Goal: Task Accomplishment & Management: Manage account settings

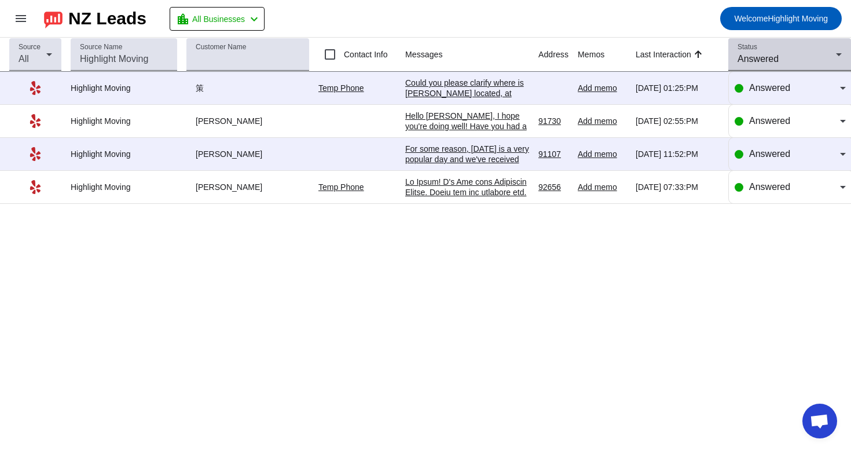
click at [757, 61] on span "Answered" at bounding box center [758, 59] width 41 height 10
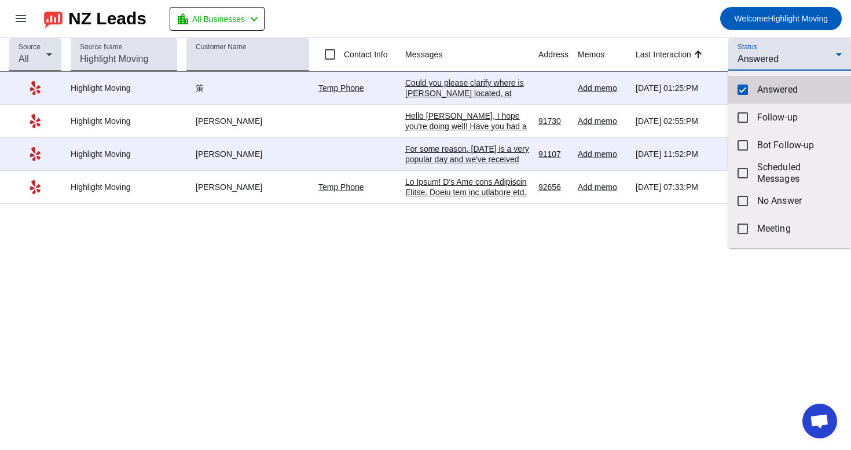
click at [739, 90] on mat-pseudo-checkbox at bounding box center [743, 90] width 10 height 10
click at [768, 58] on div at bounding box center [425, 225] width 851 height 450
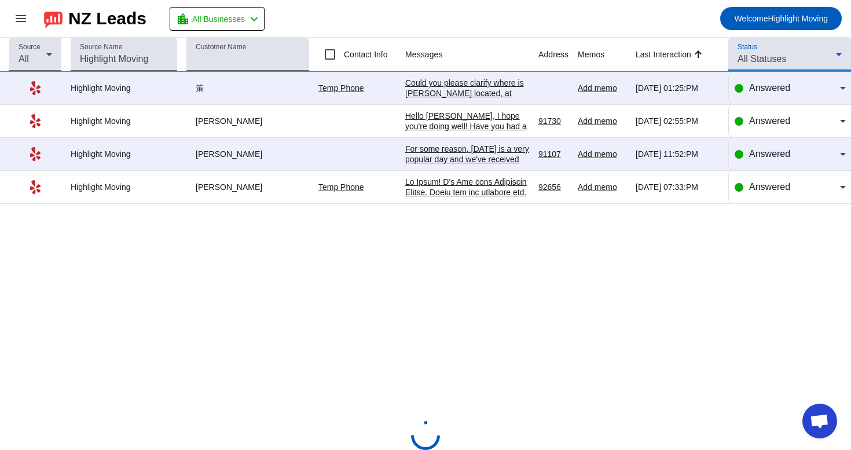
click at [768, 58] on span "All Statuses" at bounding box center [762, 59] width 49 height 10
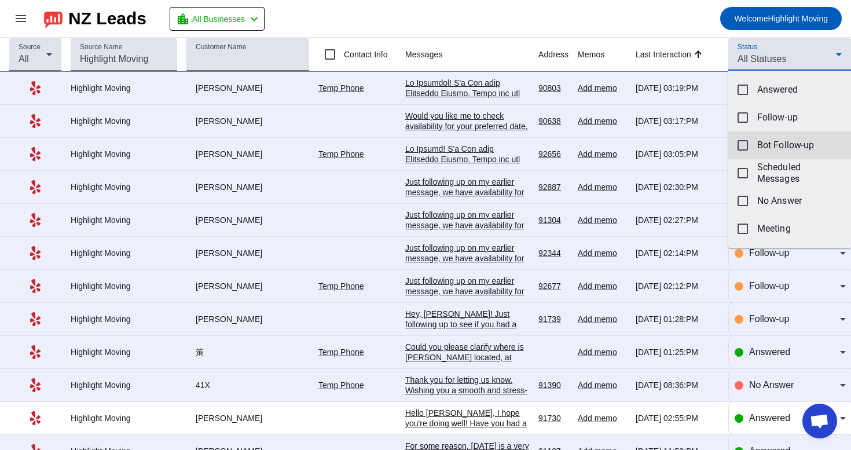
click at [759, 135] on mat-option "Bot Follow-up" at bounding box center [789, 145] width 123 height 28
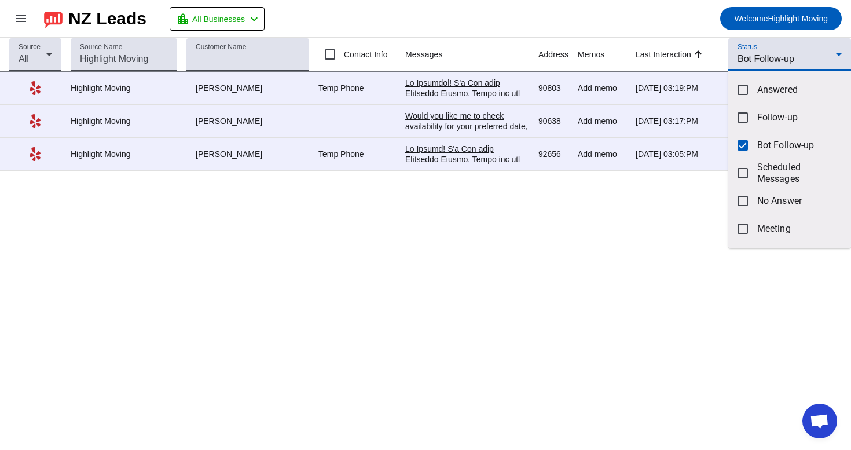
click at [604, 12] on div at bounding box center [425, 225] width 851 height 450
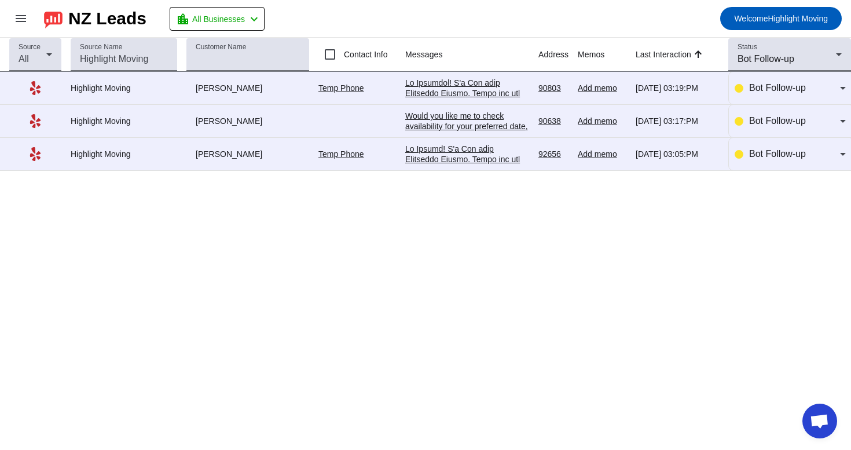
click at [451, 160] on div at bounding box center [467, 446] width 124 height 605
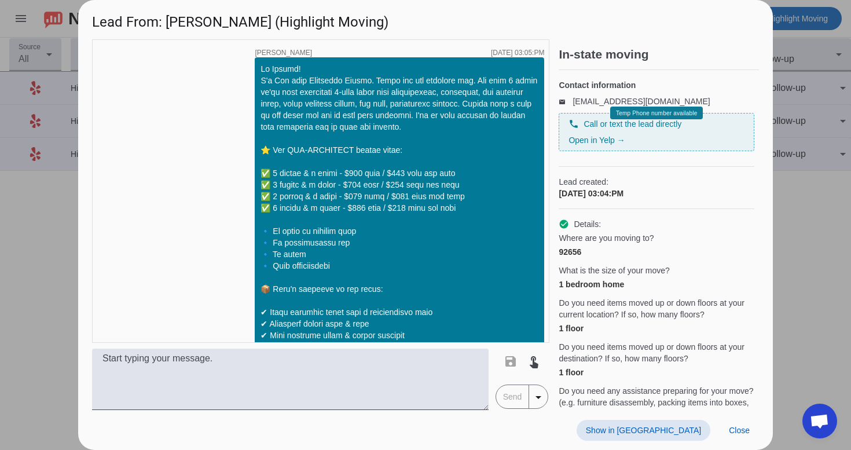
scroll to position [303, 0]
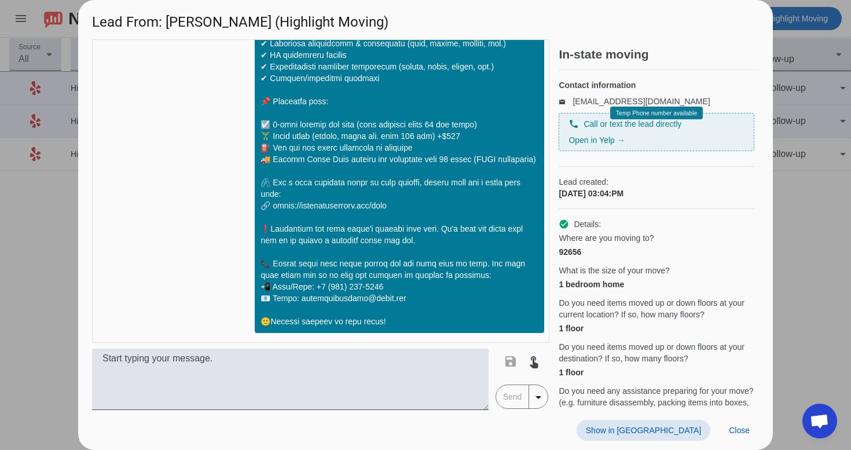
click at [660, 435] on span at bounding box center [644, 430] width 134 height 21
click at [735, 435] on span at bounding box center [739, 430] width 39 height 21
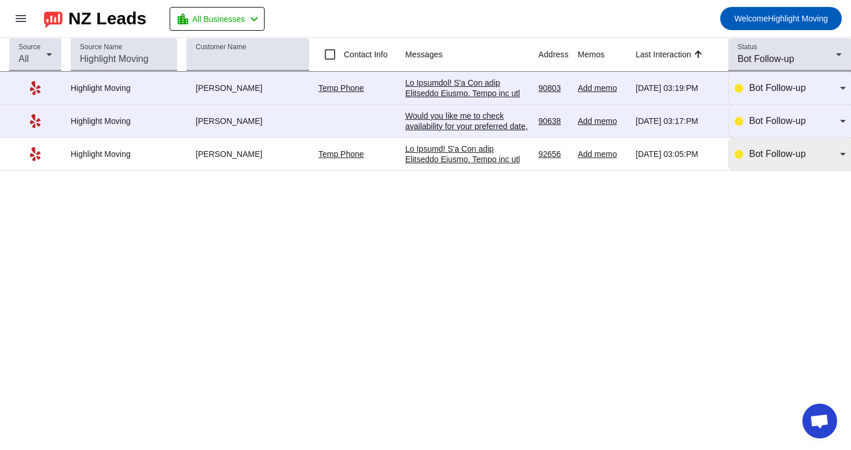
click at [767, 163] on div "Bot Follow-up" at bounding box center [790, 154] width 111 height 32
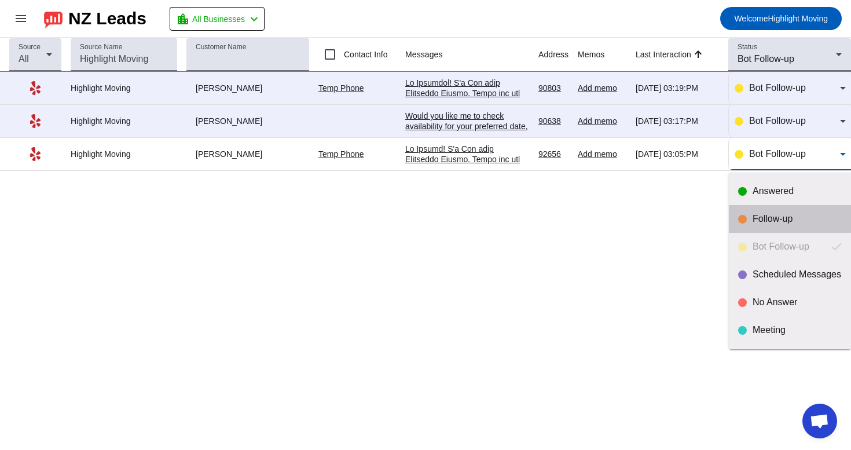
click at [764, 218] on div "Follow-up" at bounding box center [797, 219] width 89 height 12
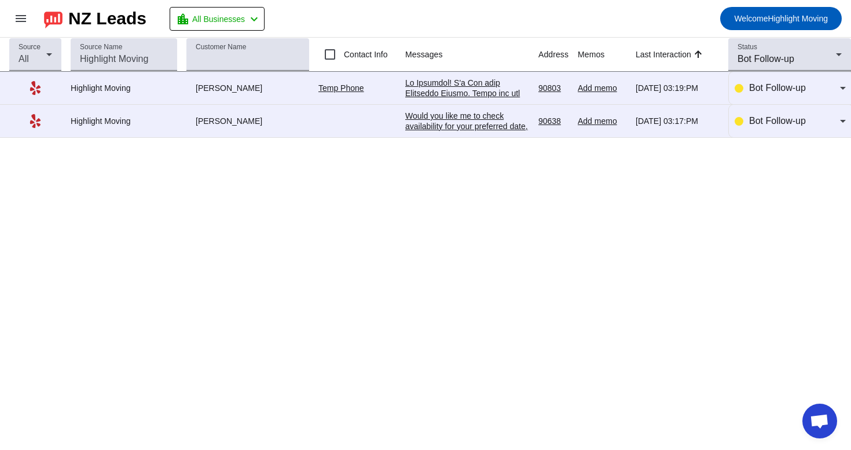
click at [475, 122] on div "Would you like me to check availability for your preferred date, or are you sti…" at bounding box center [467, 132] width 124 height 42
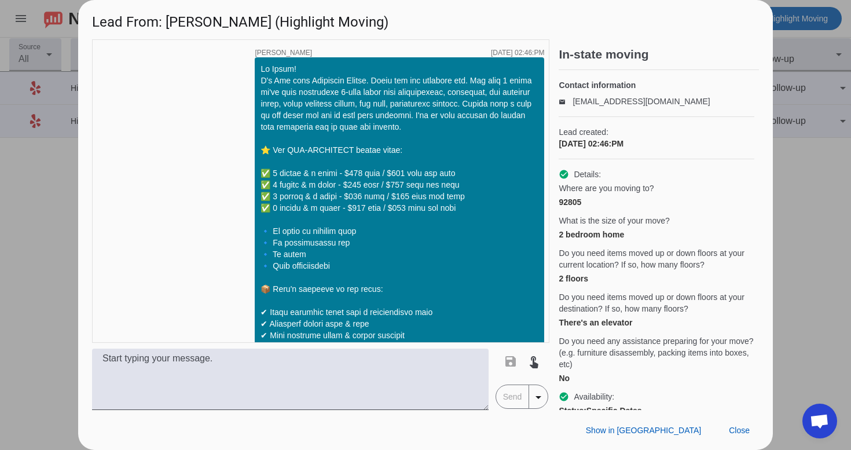
scroll to position [365, 0]
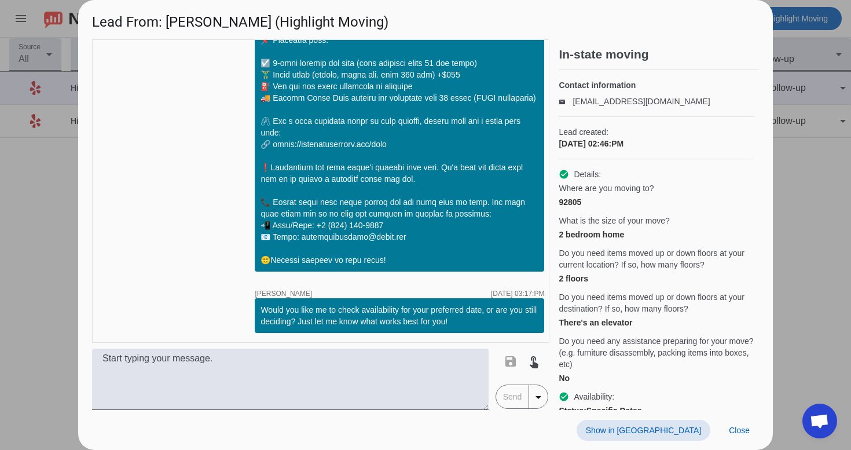
click at [671, 426] on span "Show in [GEOGRAPHIC_DATA]" at bounding box center [643, 430] width 115 height 9
click at [747, 437] on span at bounding box center [739, 430] width 39 height 21
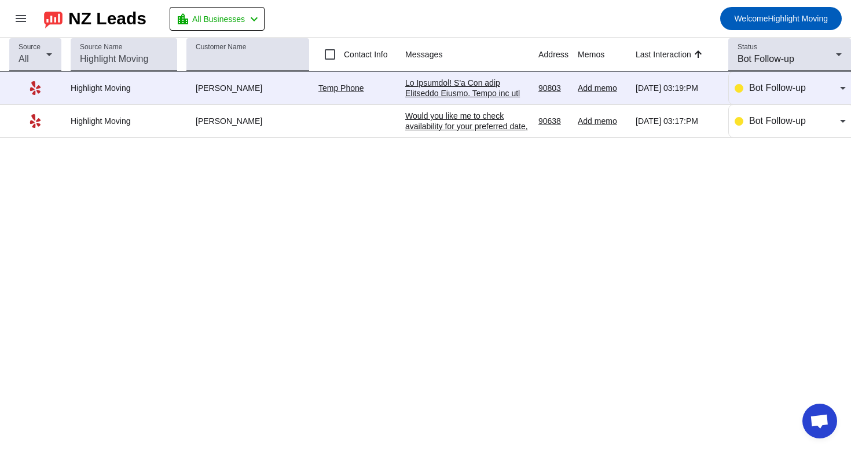
click at [478, 87] on div at bounding box center [467, 380] width 124 height 605
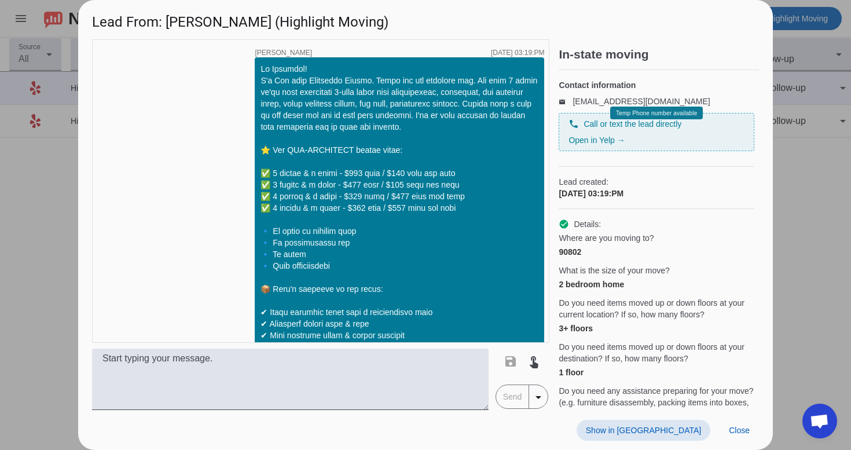
scroll to position [303, 0]
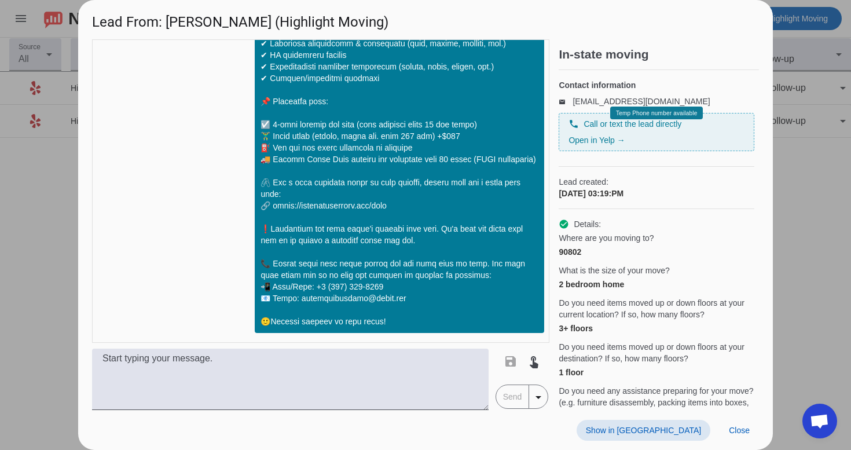
click at [675, 433] on span "Show in [GEOGRAPHIC_DATA]" at bounding box center [643, 430] width 115 height 9
click at [735, 435] on span at bounding box center [739, 430] width 39 height 21
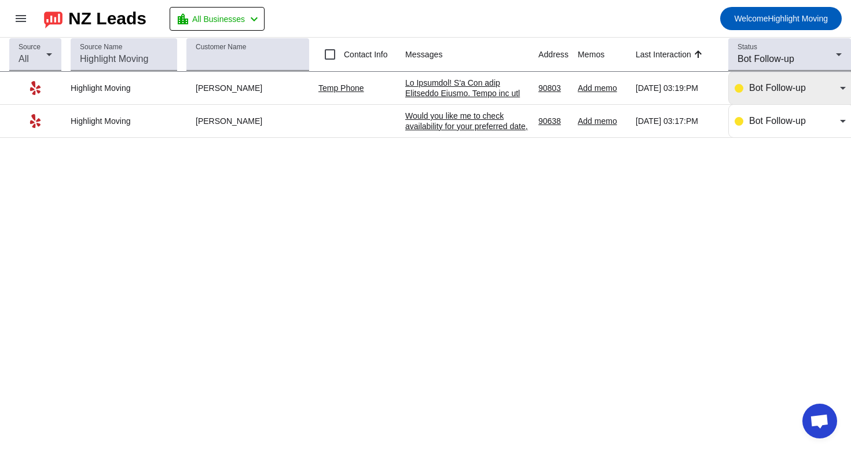
click at [764, 83] on span "Bot Follow-up" at bounding box center [777, 88] width 57 height 10
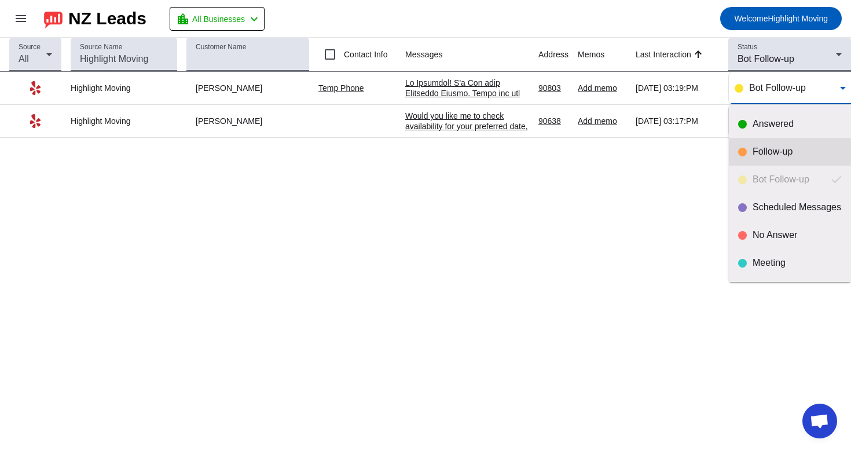
click at [761, 153] on div "Follow-up" at bounding box center [797, 152] width 89 height 12
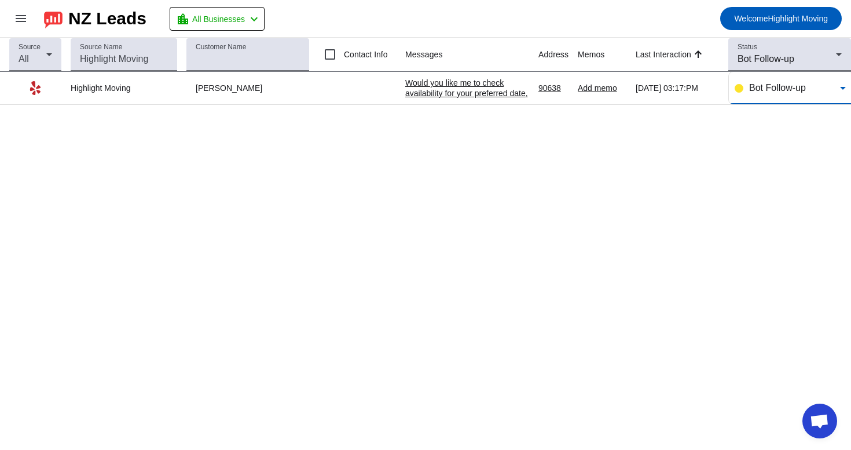
click at [772, 93] on span "Bot Follow-up" at bounding box center [777, 88] width 57 height 10
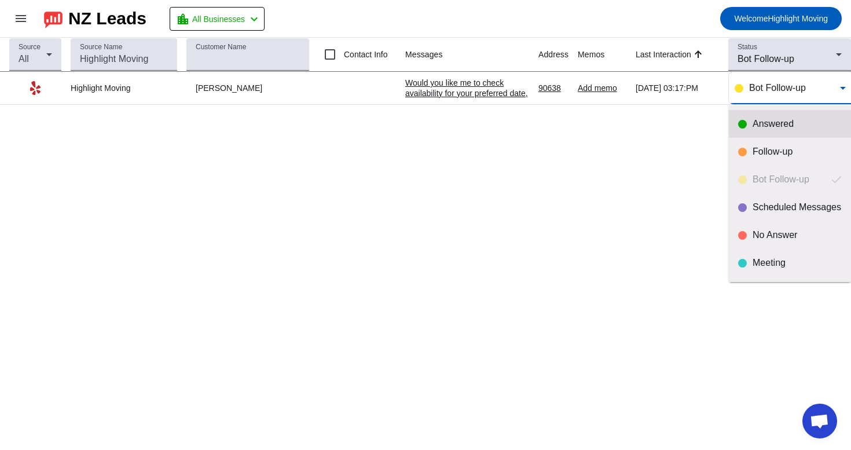
click at [766, 120] on div "Answered" at bounding box center [797, 124] width 89 height 12
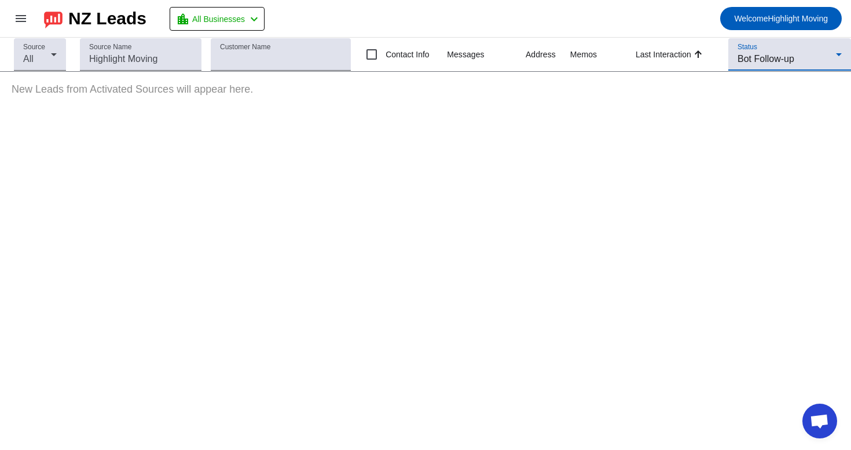
click at [785, 63] on span "Bot Follow-up" at bounding box center [766, 59] width 57 height 10
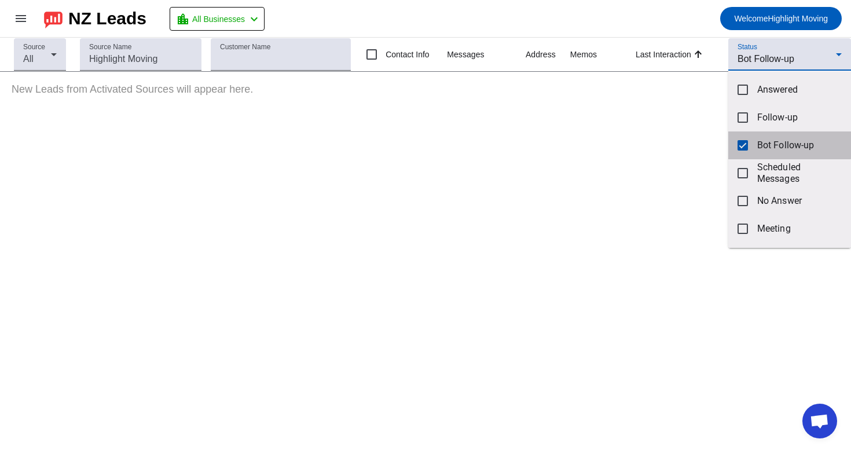
click at [746, 143] on mat-pseudo-checkbox at bounding box center [743, 145] width 10 height 10
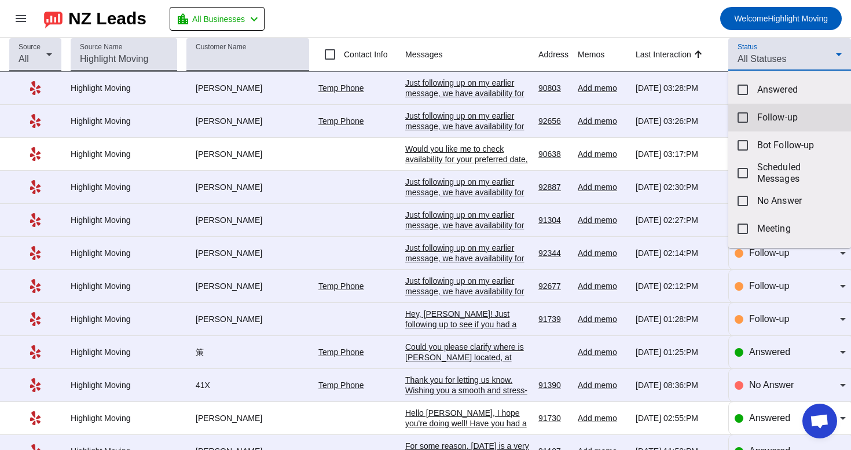
click at [764, 123] on mat-option "Follow-up" at bounding box center [789, 118] width 123 height 28
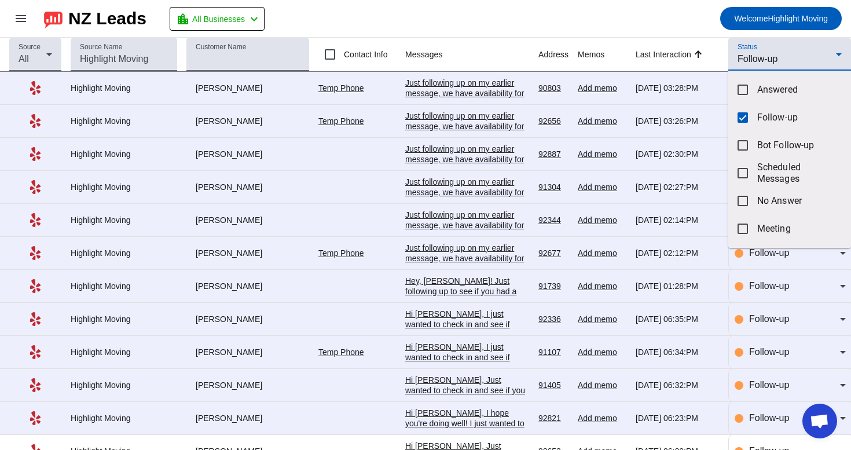
click at [662, 39] on div at bounding box center [425, 225] width 851 height 450
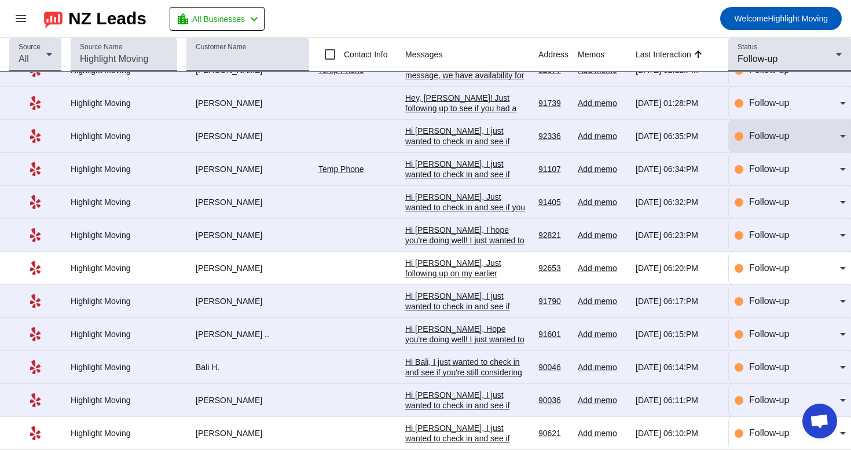
scroll to position [193, 0]
click at [784, 53] on div "Follow-up" at bounding box center [787, 59] width 98 height 14
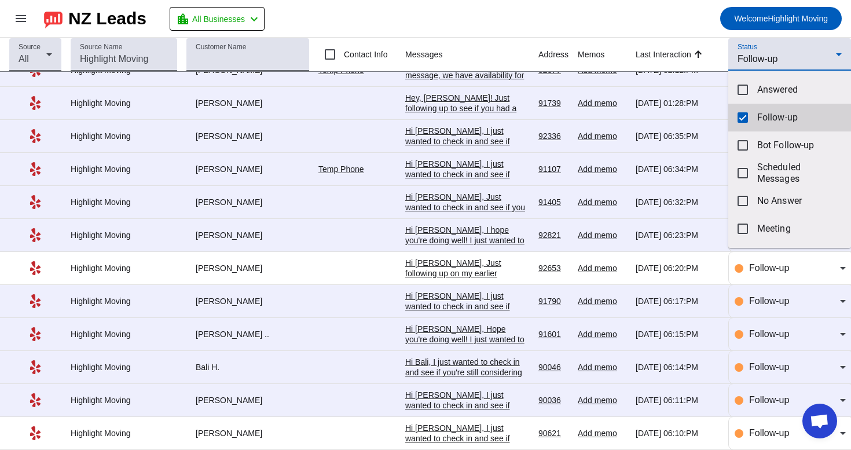
click at [749, 127] on mat-option "Follow-up" at bounding box center [789, 118] width 123 height 28
click at [778, 45] on div at bounding box center [425, 225] width 851 height 450
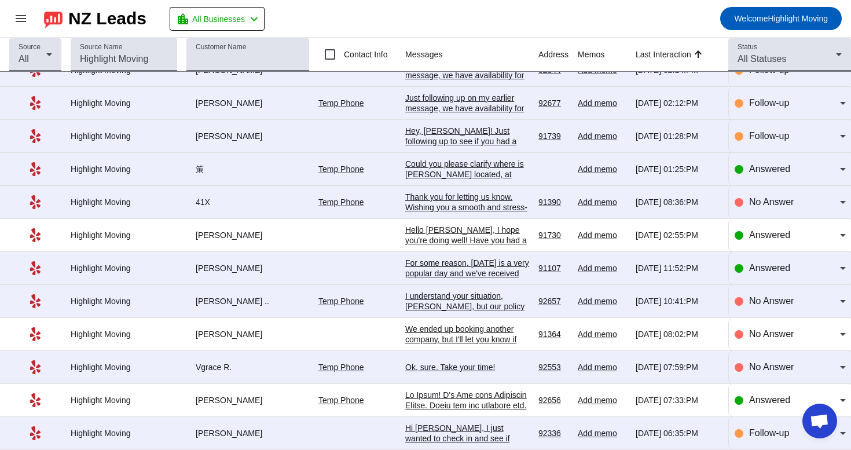
scroll to position [0, 0]
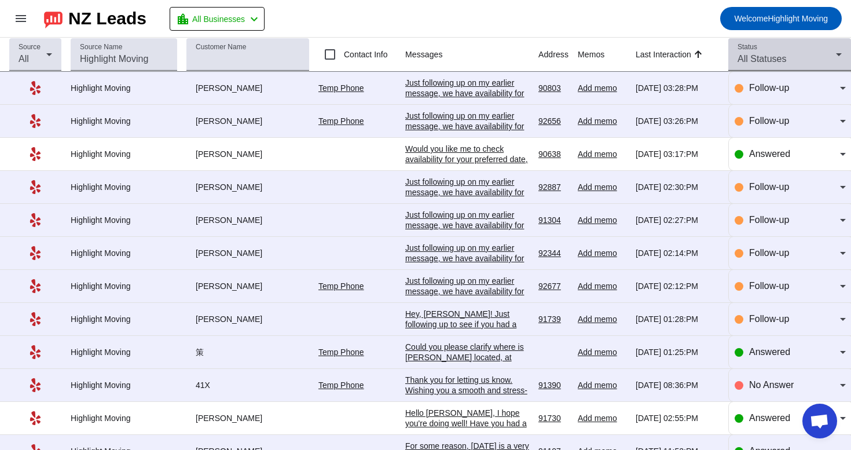
click at [778, 45] on div "Status All Statuses" at bounding box center [790, 54] width 104 height 32
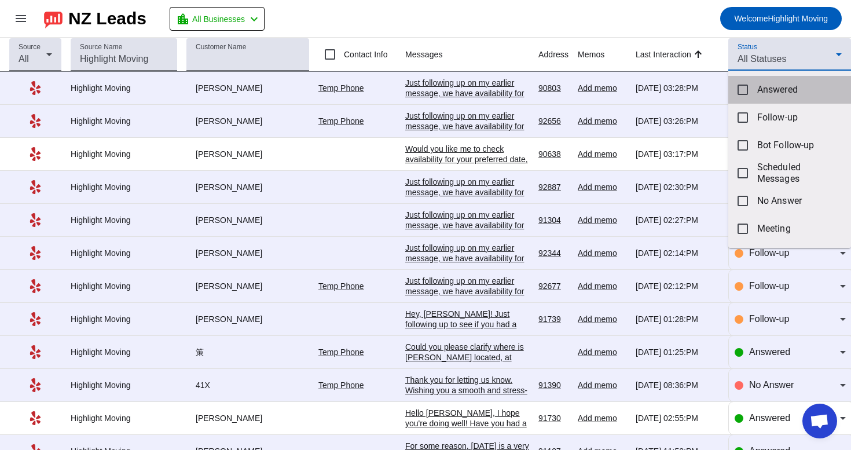
click at [764, 93] on span "Answered" at bounding box center [799, 90] width 85 height 12
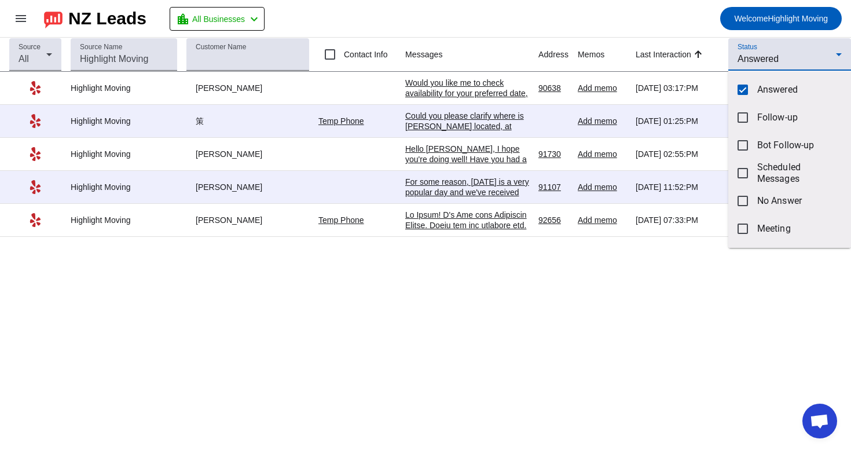
click at [598, 30] on div at bounding box center [425, 225] width 851 height 450
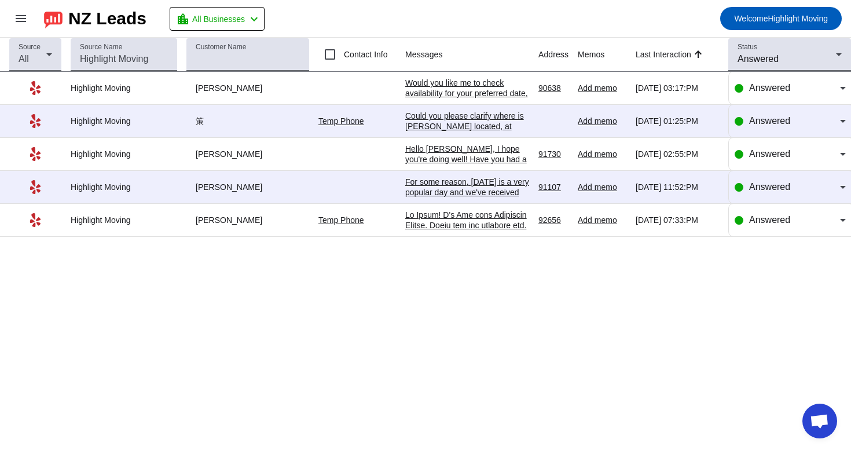
click at [394, 328] on div "Source All Source Name Customer Name Contact Info Messages Address Memos Last I…" at bounding box center [425, 244] width 851 height 412
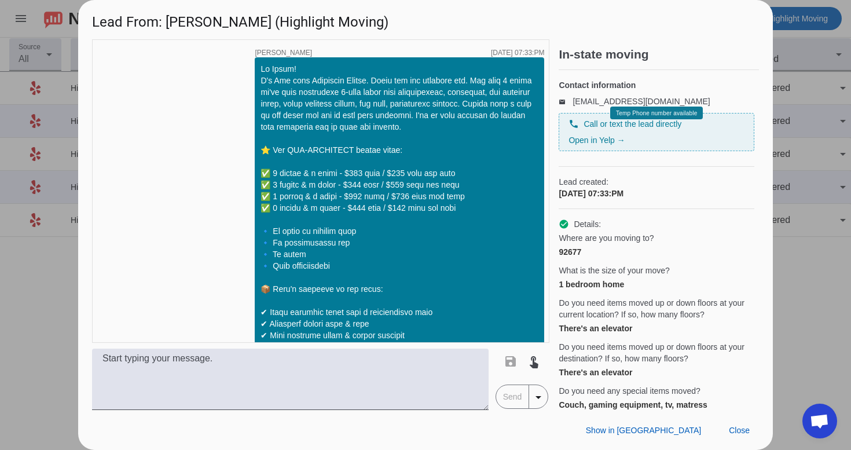
scroll to position [303, 0]
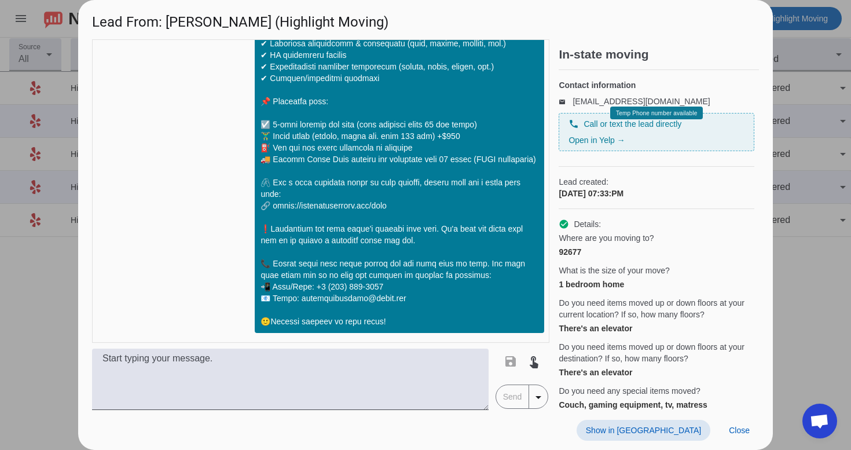
click at [676, 435] on span at bounding box center [644, 430] width 134 height 21
click at [743, 437] on span at bounding box center [739, 430] width 39 height 21
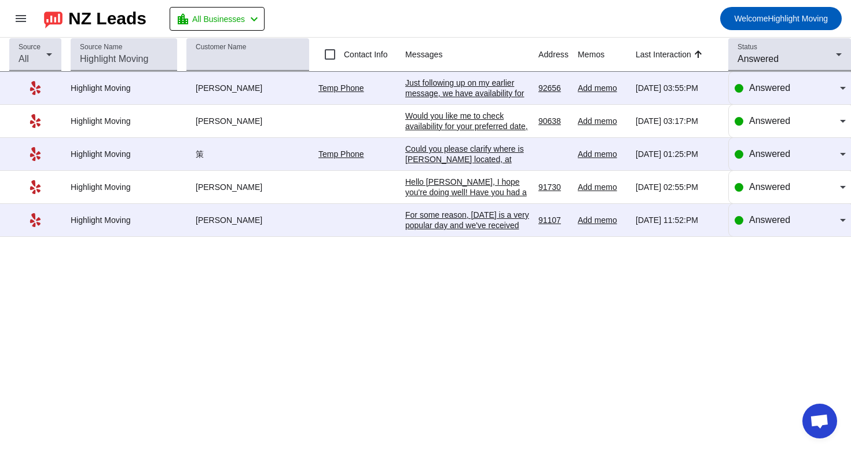
click at [518, 228] on div "For some reason, [DATE] is a very popular day and we've received many requests …" at bounding box center [467, 262] width 124 height 104
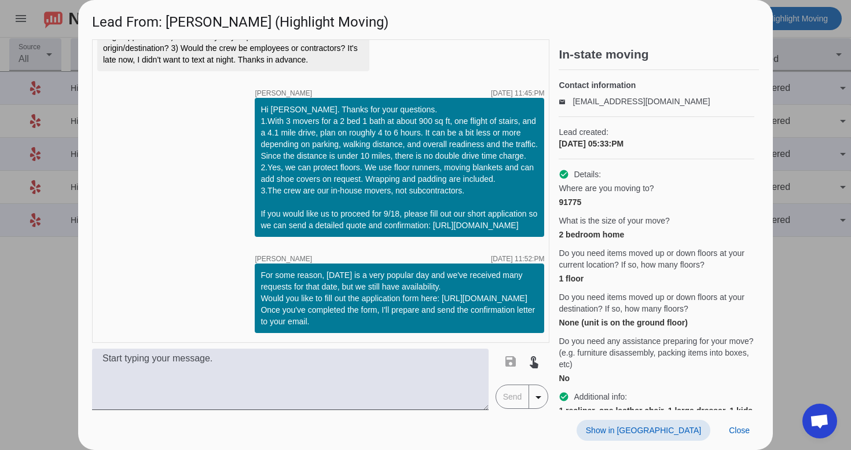
scroll to position [2299, 0]
click at [675, 429] on span "Show in [GEOGRAPHIC_DATA]" at bounding box center [643, 430] width 115 height 9
click at [746, 433] on span "Close" at bounding box center [739, 430] width 21 height 9
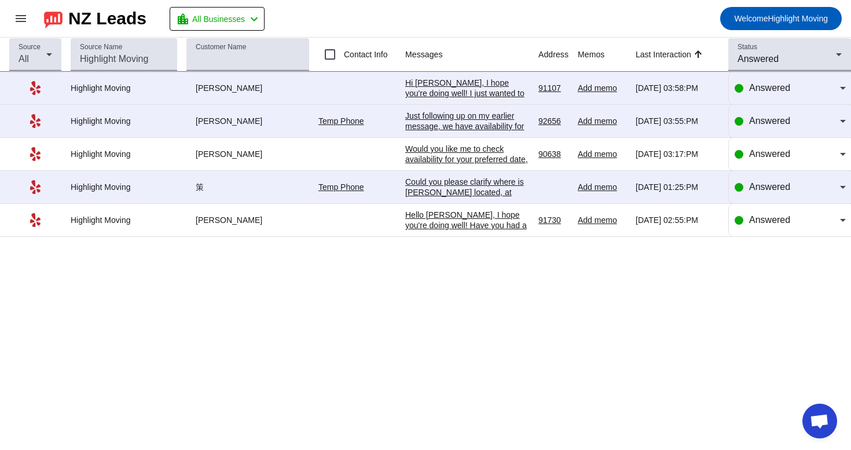
click at [457, 229] on div "Hello [PERSON_NAME], I hope you're doing well! Have you had a chance to review …" at bounding box center [467, 283] width 124 height 146
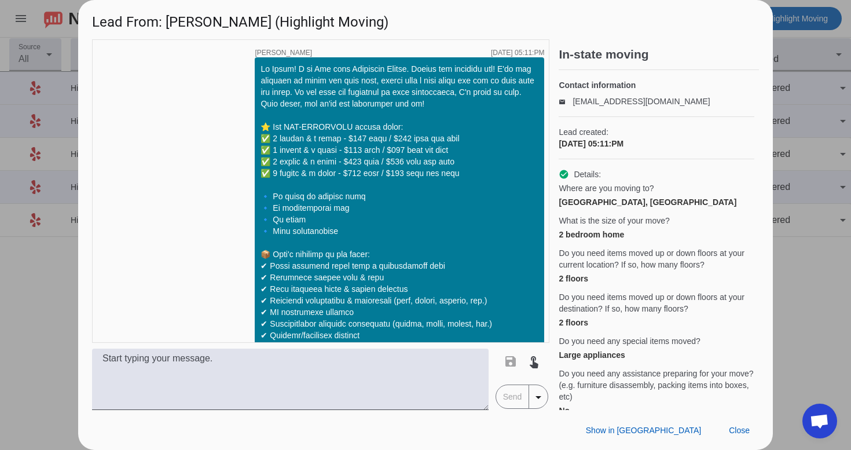
scroll to position [1250, 0]
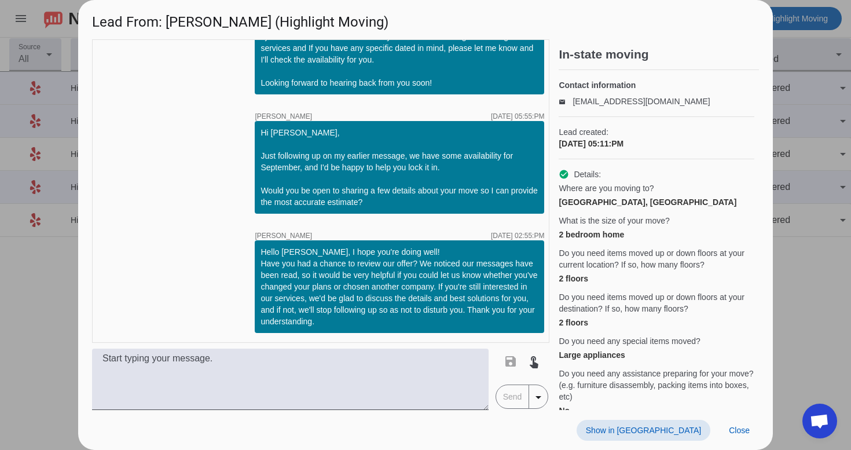
click at [673, 434] on span "Show in [GEOGRAPHIC_DATA]" at bounding box center [643, 430] width 115 height 9
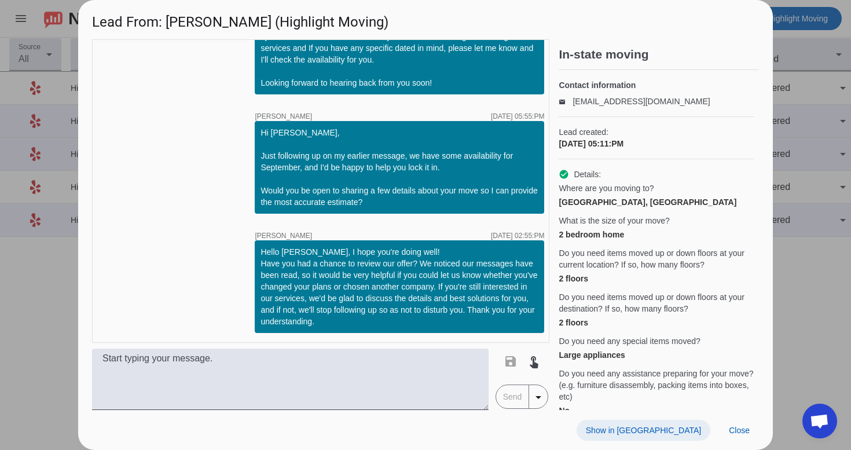
scroll to position [1404, 0]
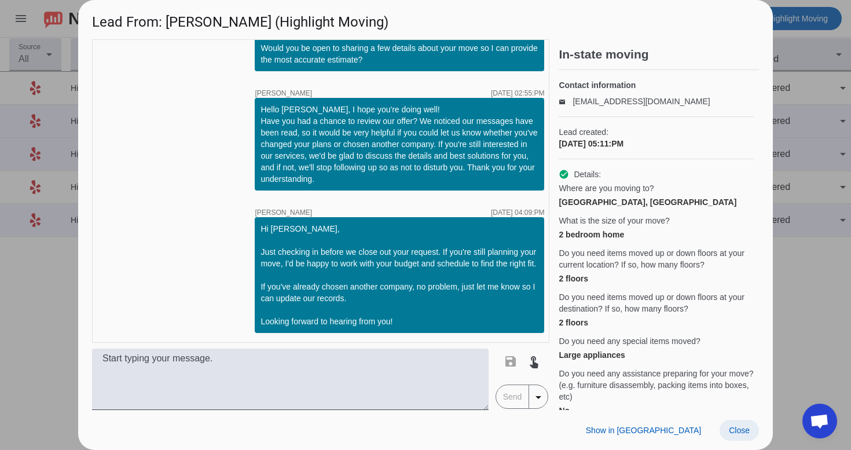
click at [748, 429] on span "Close" at bounding box center [739, 430] width 21 height 9
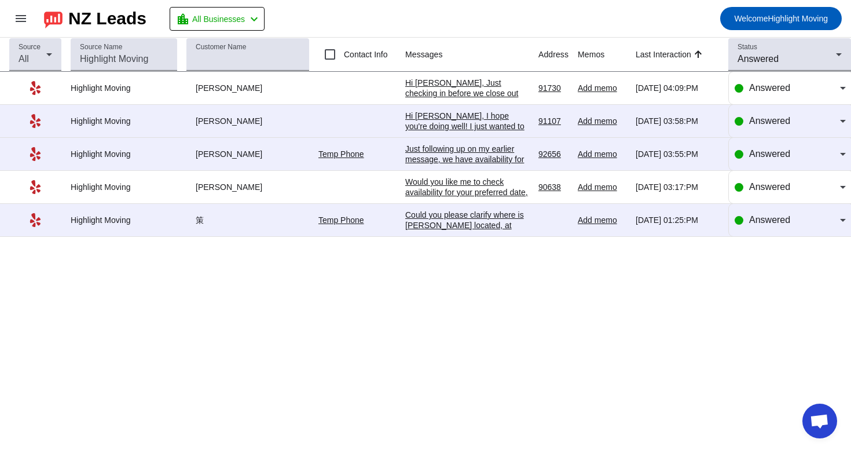
click at [486, 225] on div "Could you please clarify where is [PERSON_NAME] located, at least approximately…" at bounding box center [467, 231] width 124 height 42
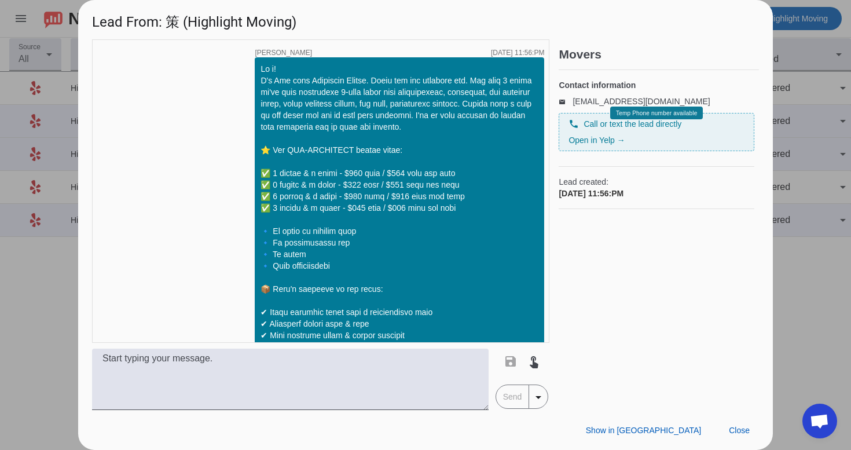
scroll to position [872, 0]
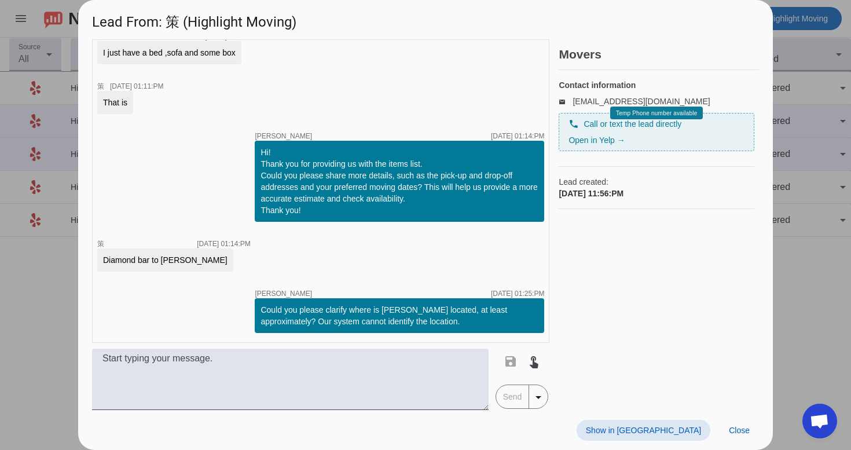
click at [684, 430] on span "Show in [GEOGRAPHIC_DATA]" at bounding box center [643, 430] width 115 height 9
click at [735, 431] on span "Close" at bounding box center [739, 430] width 21 height 9
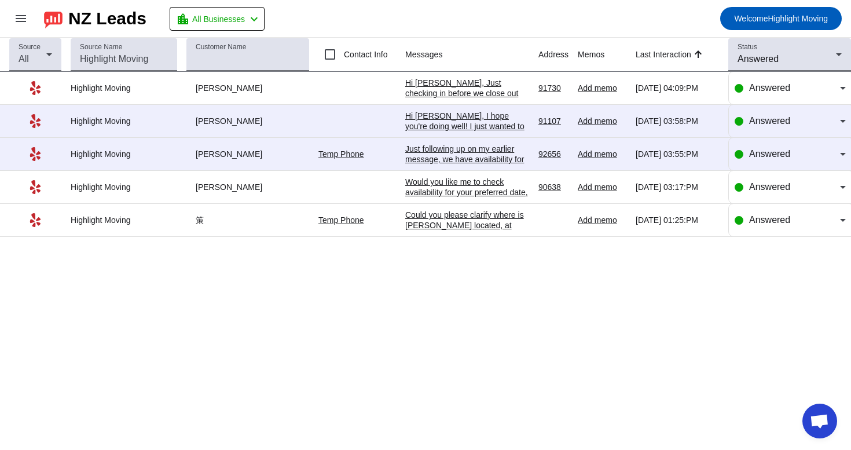
click at [485, 198] on div "Would you like me to check availability for your preferred date, or are you sti…" at bounding box center [467, 198] width 124 height 42
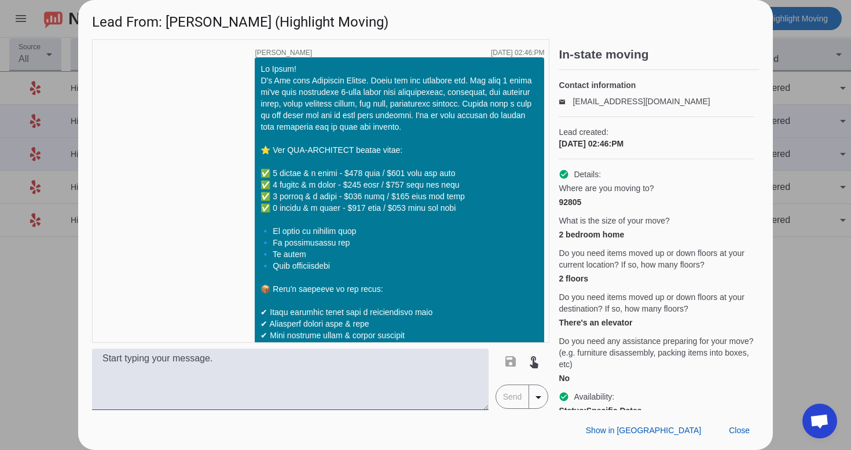
scroll to position [365, 0]
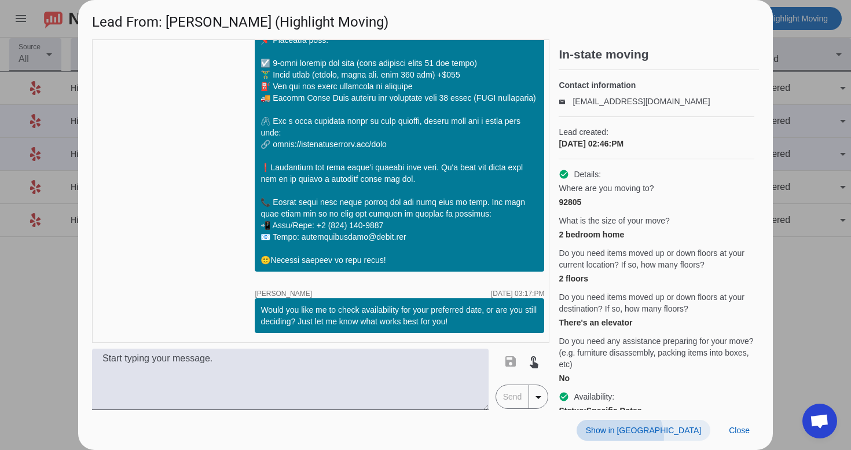
click at [686, 437] on span at bounding box center [644, 430] width 134 height 21
click at [737, 426] on span "Close" at bounding box center [739, 430] width 21 height 9
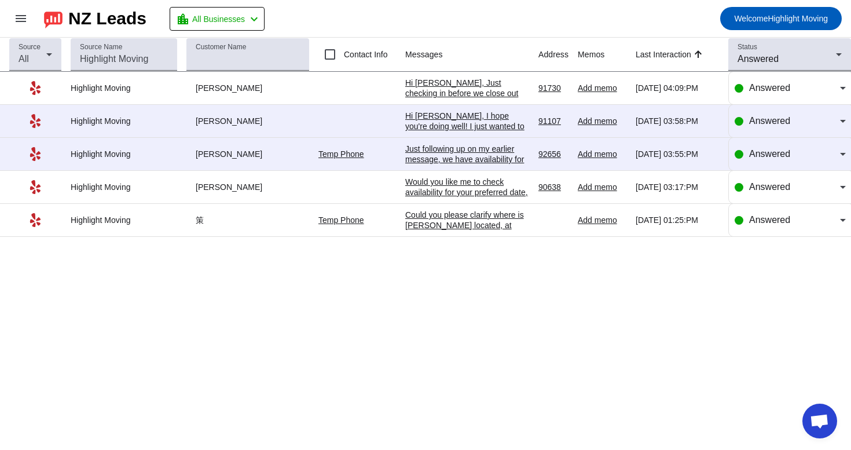
click at [562, 296] on div "Source All Source Name Customer Name Contact Info Messages Address Memos Last I…" at bounding box center [425, 244] width 851 height 412
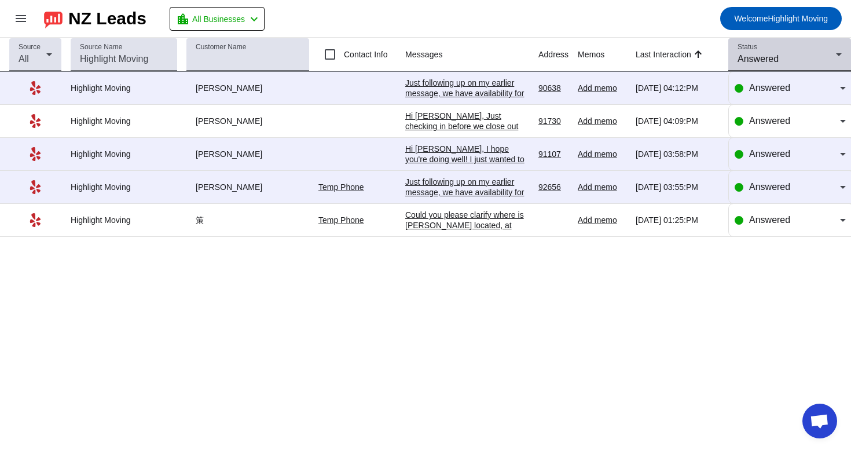
click at [775, 52] on div "Status Answered" at bounding box center [790, 54] width 104 height 32
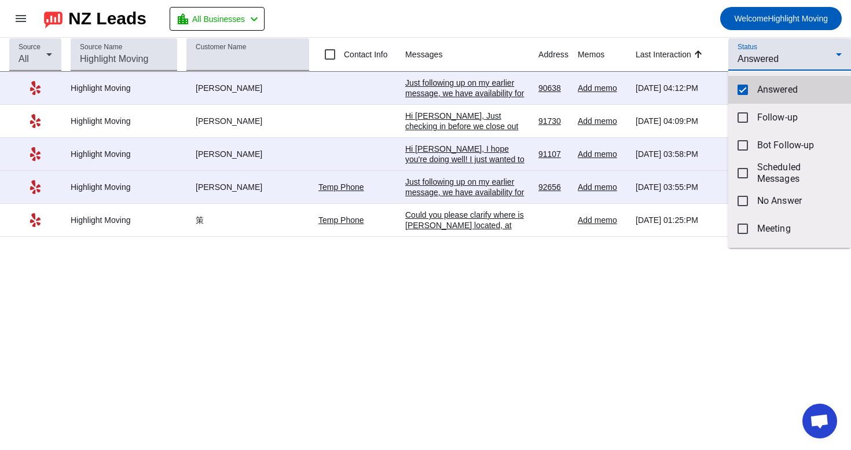
click at [742, 93] on mat-pseudo-checkbox at bounding box center [743, 90] width 10 height 10
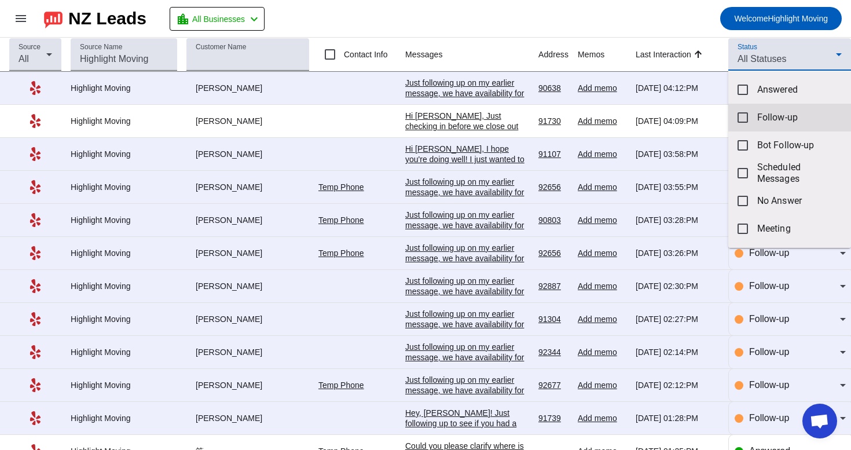
click at [795, 125] on mat-option "Follow-up" at bounding box center [789, 118] width 123 height 28
click at [585, 36] on div at bounding box center [425, 225] width 851 height 450
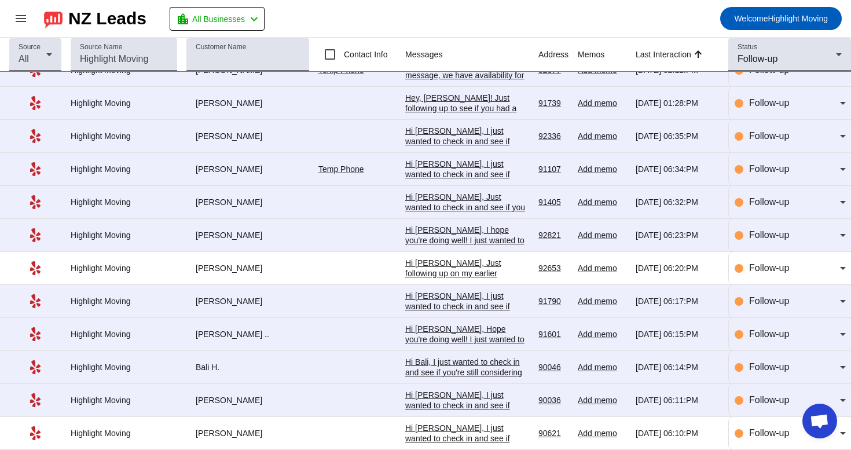
scroll to position [193, 0]
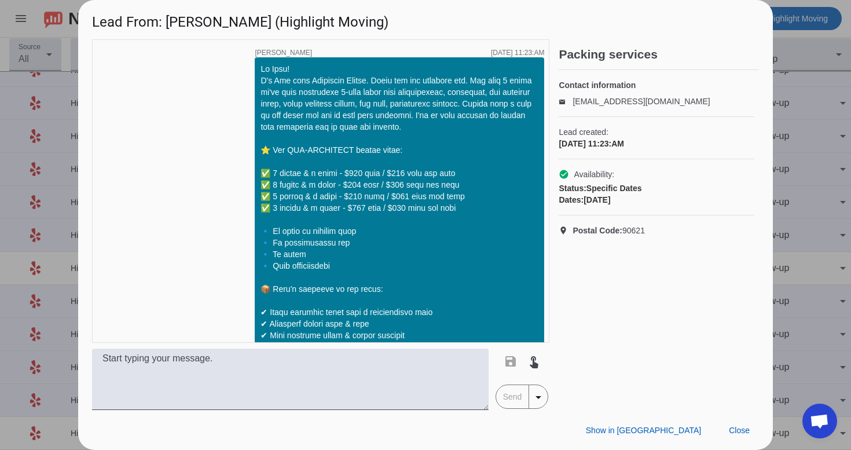
scroll to position [1378, 0]
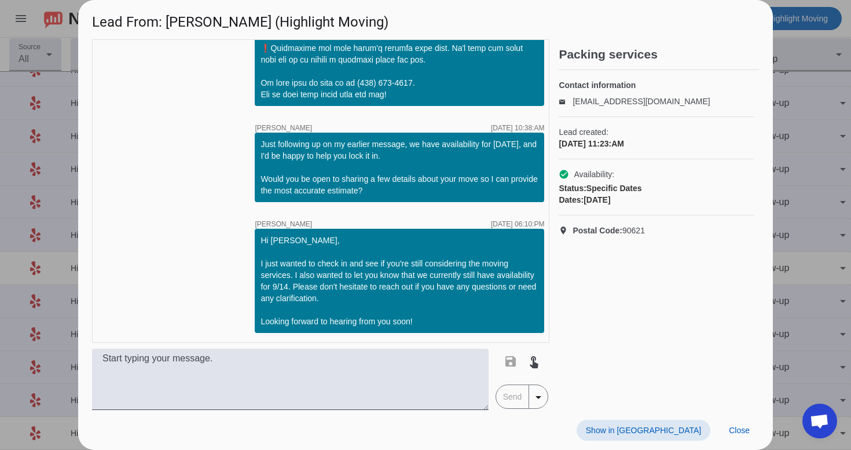
click at [657, 428] on span "Show in [GEOGRAPHIC_DATA]" at bounding box center [643, 430] width 115 height 9
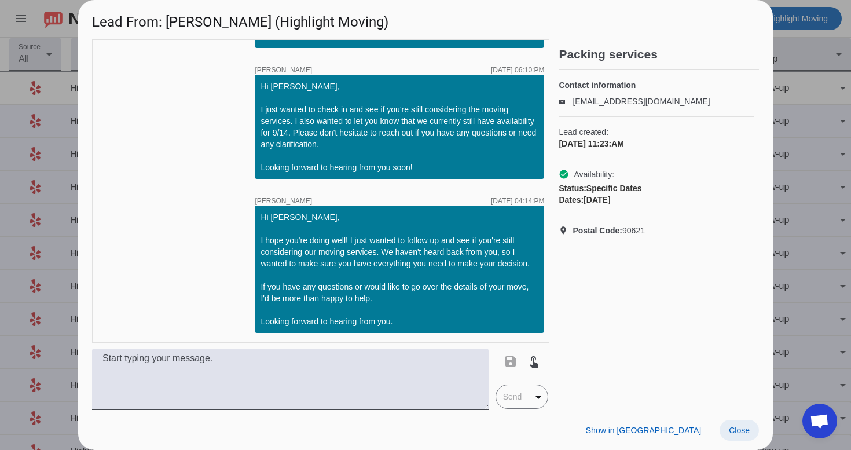
click at [734, 435] on span at bounding box center [739, 430] width 39 height 21
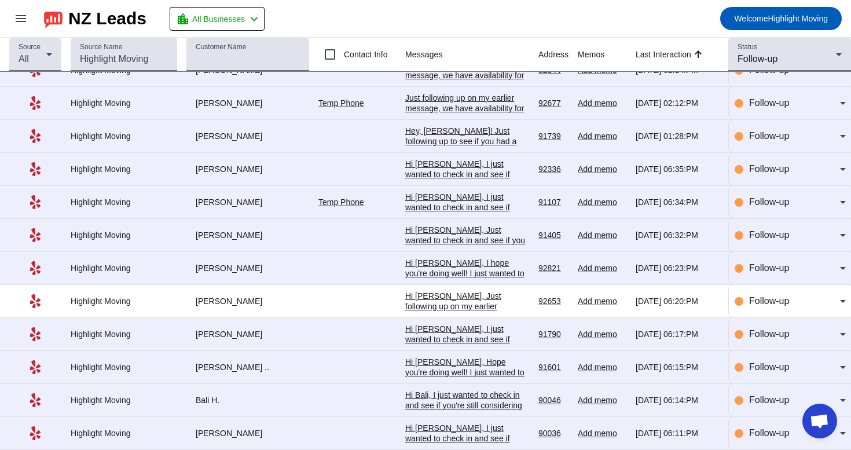
scroll to position [193, 0]
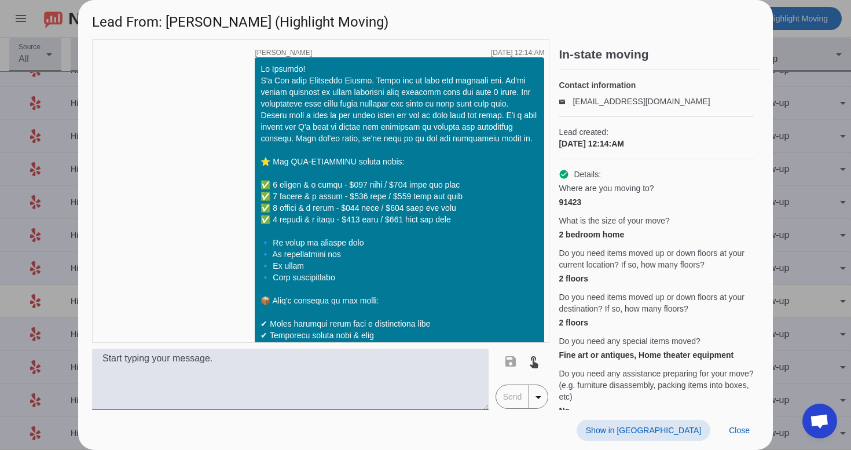
scroll to position [1494, 0]
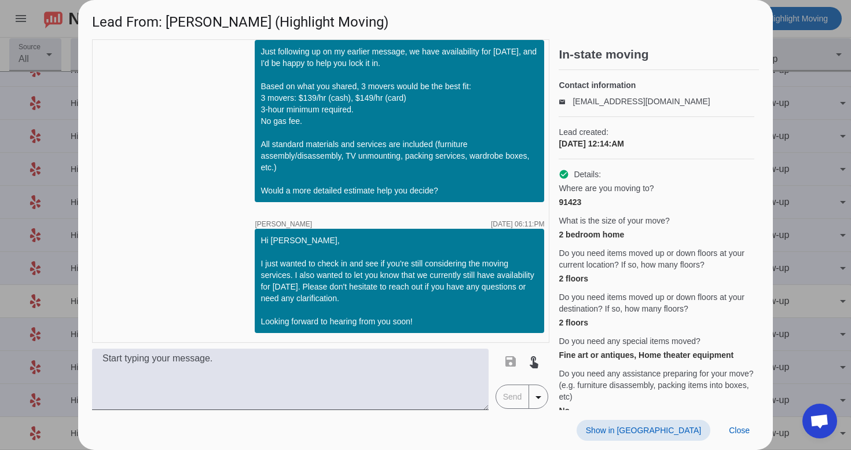
click at [682, 434] on span "Show in [GEOGRAPHIC_DATA]" at bounding box center [643, 430] width 115 height 9
click at [744, 440] on span at bounding box center [739, 430] width 39 height 21
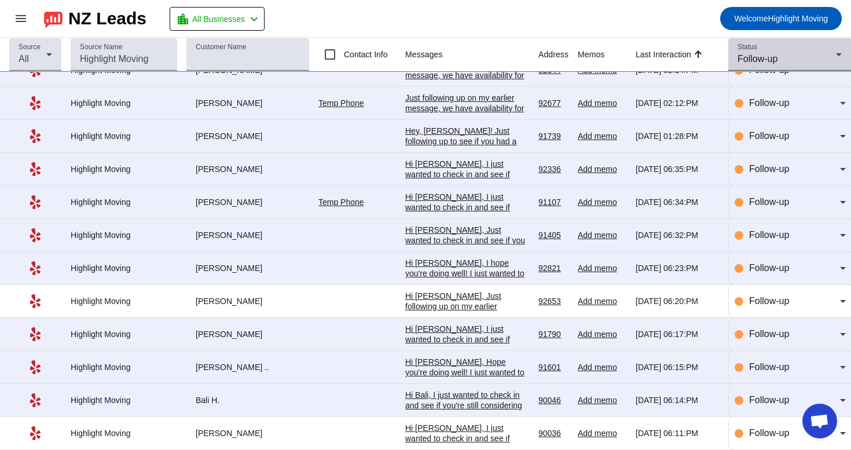
click at [842, 62] on div at bounding box center [842, 62] width 0 height 0
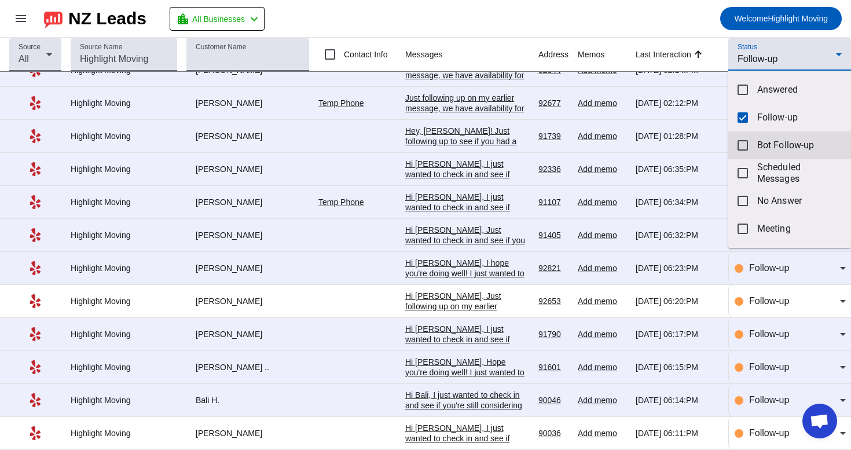
click at [793, 136] on mat-option "Bot Follow-up" at bounding box center [789, 145] width 123 height 28
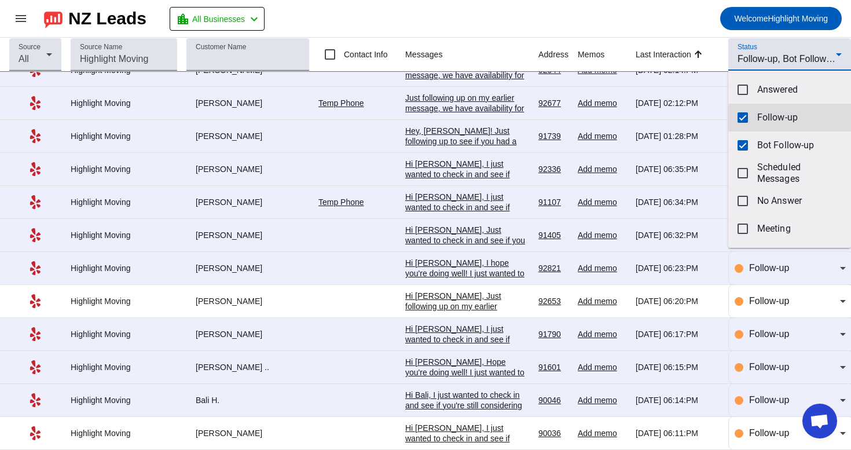
scroll to position [0, 0]
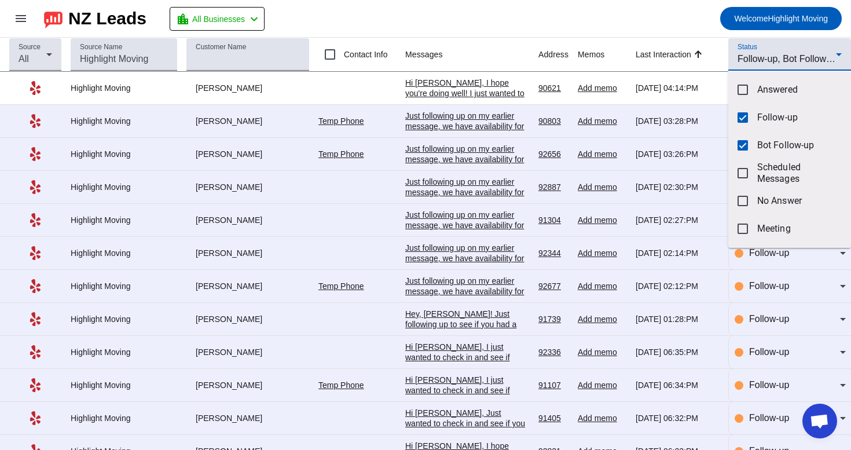
click at [687, 36] on div at bounding box center [425, 225] width 851 height 450
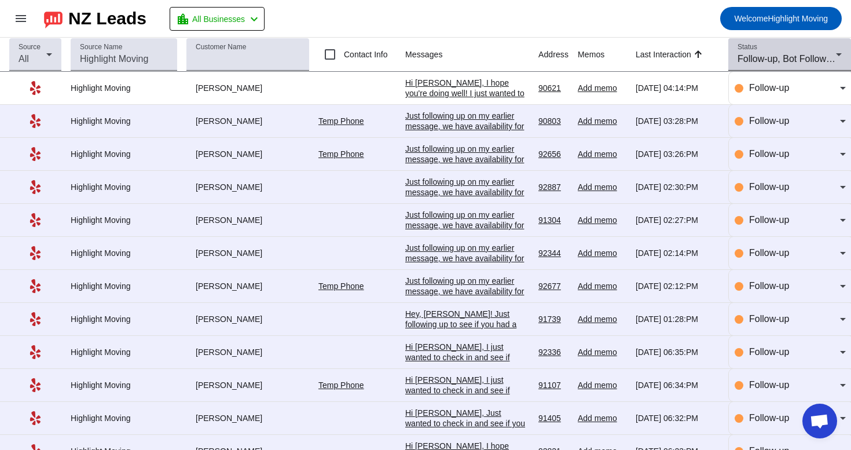
click at [810, 50] on div "Status Follow-up, Bot Follow-up" at bounding box center [790, 54] width 104 height 32
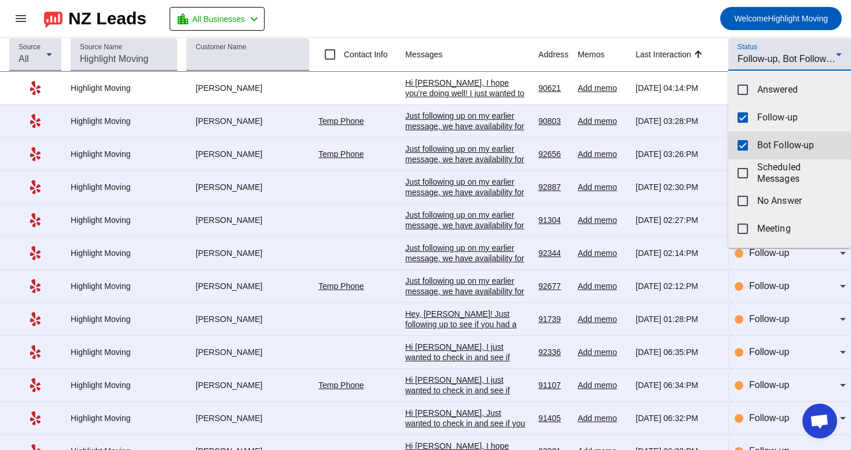
click at [776, 153] on mat-option "Bot Follow-up" at bounding box center [789, 145] width 123 height 28
click at [614, 7] on div at bounding box center [425, 225] width 851 height 450
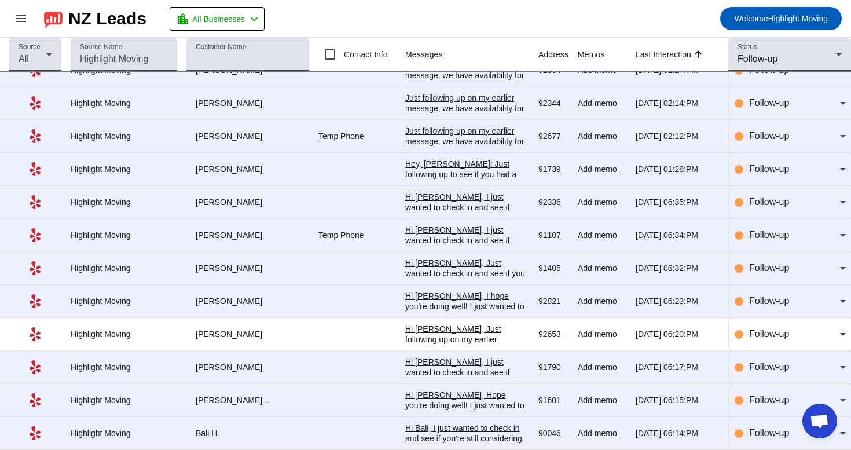
scroll to position [193, 0]
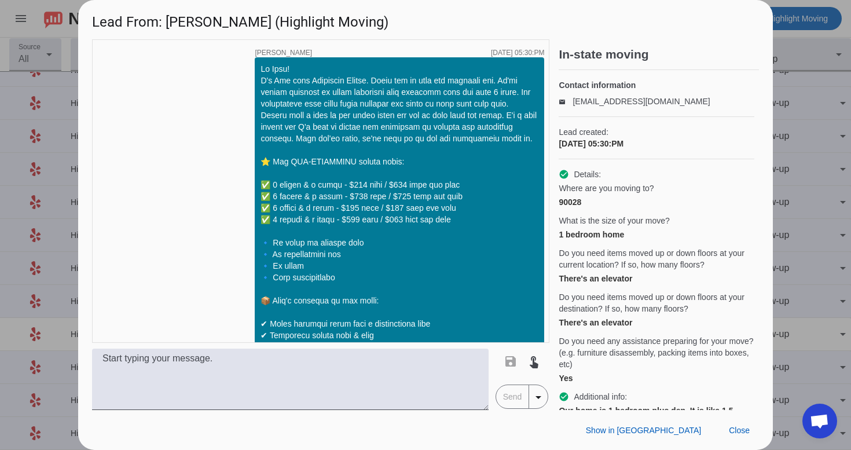
scroll to position [1517, 0]
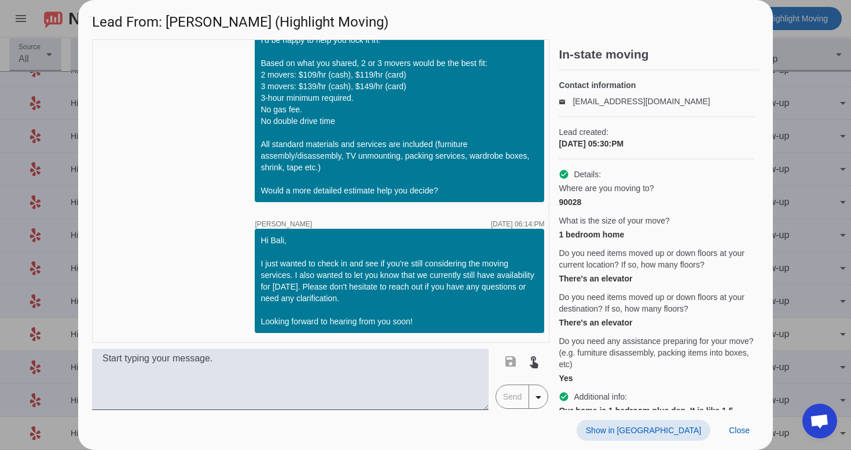
click at [694, 439] on span at bounding box center [644, 430] width 134 height 21
click at [756, 438] on span at bounding box center [739, 430] width 39 height 21
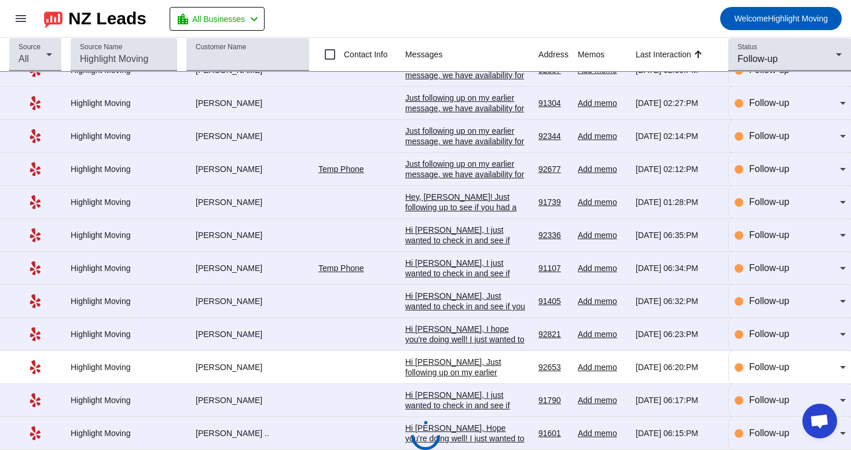
scroll to position [193, 0]
click at [492, 438] on div "Hi [PERSON_NAME], Hope you're doing well! I just wanted to check in and see if …" at bounding box center [467, 444] width 124 height 42
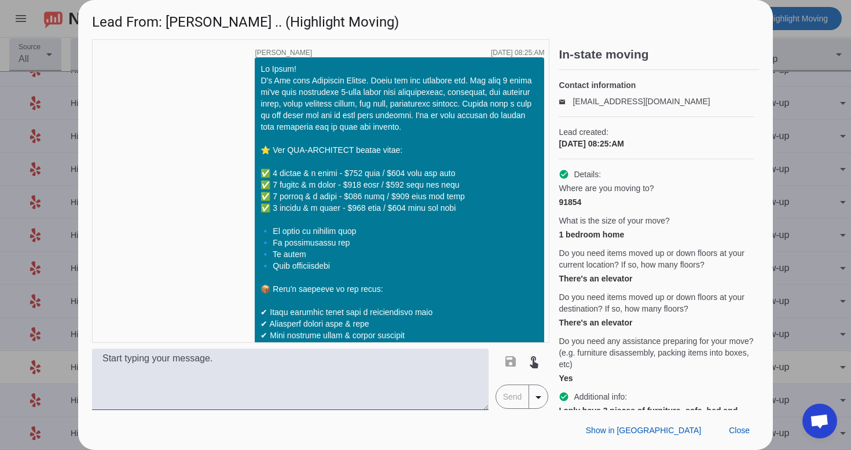
scroll to position [1448, 0]
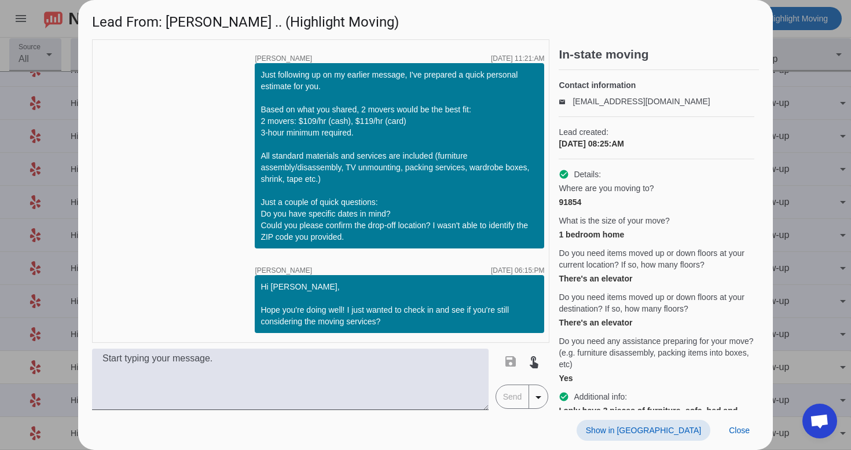
click at [684, 440] on span at bounding box center [644, 430] width 134 height 21
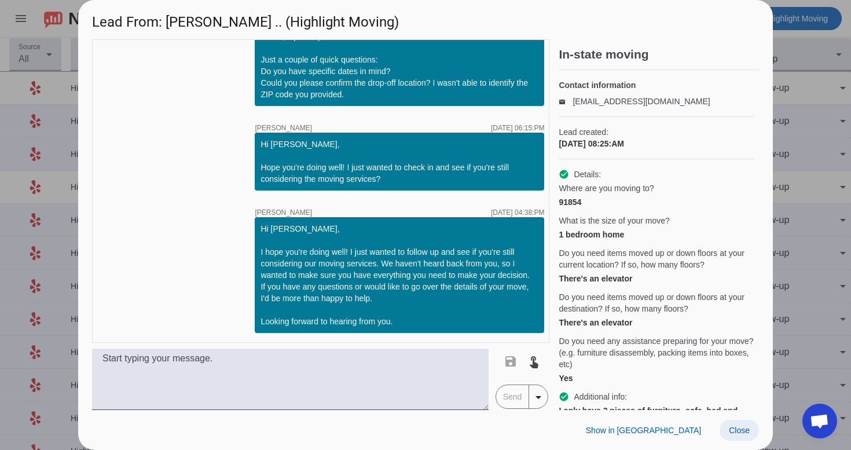
click at [737, 426] on span "Close" at bounding box center [739, 430] width 21 height 9
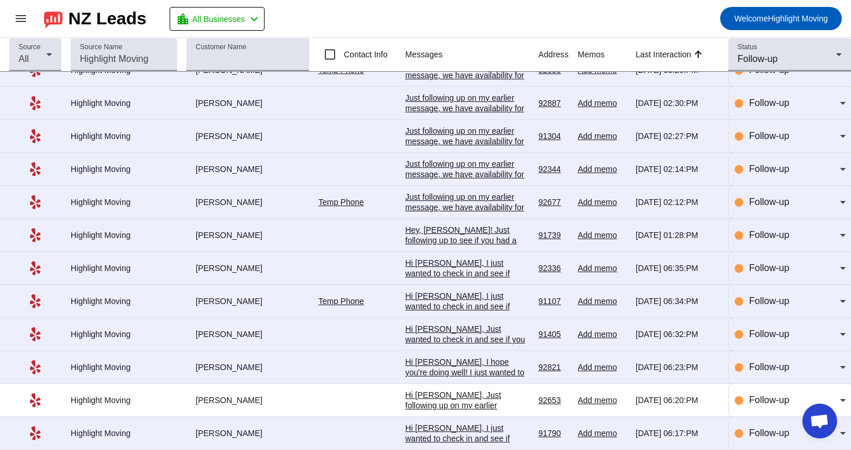
scroll to position [193, 0]
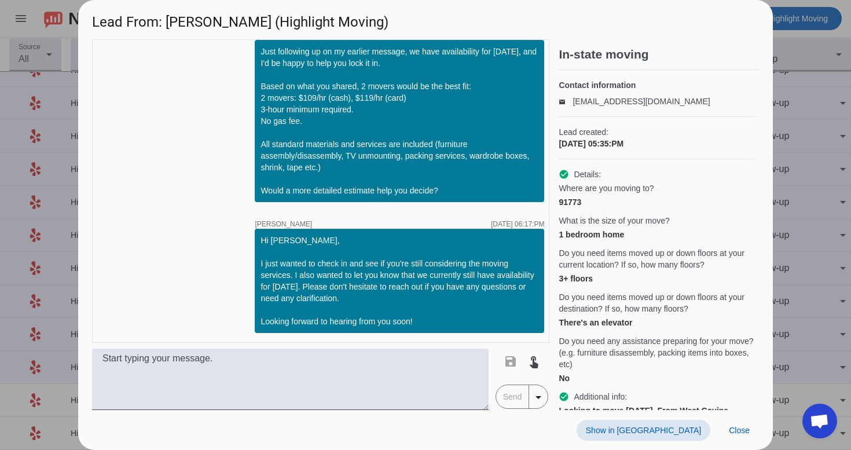
click at [669, 429] on span "Show in [GEOGRAPHIC_DATA]" at bounding box center [643, 430] width 115 height 9
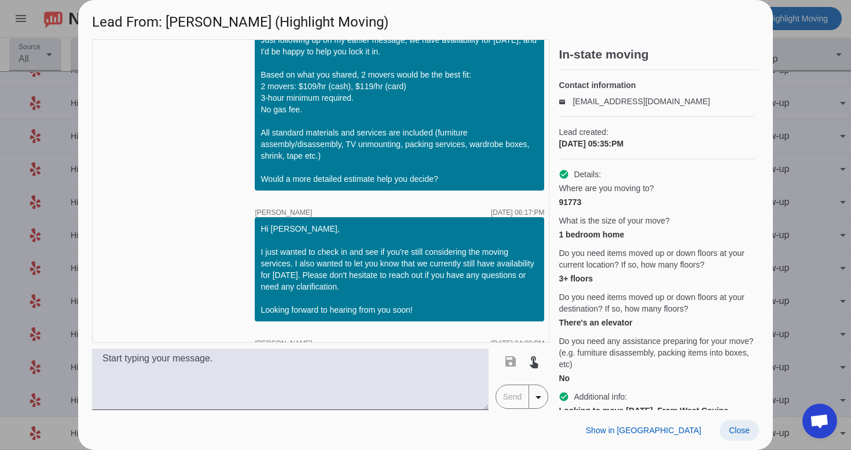
click at [755, 437] on span at bounding box center [739, 430] width 39 height 21
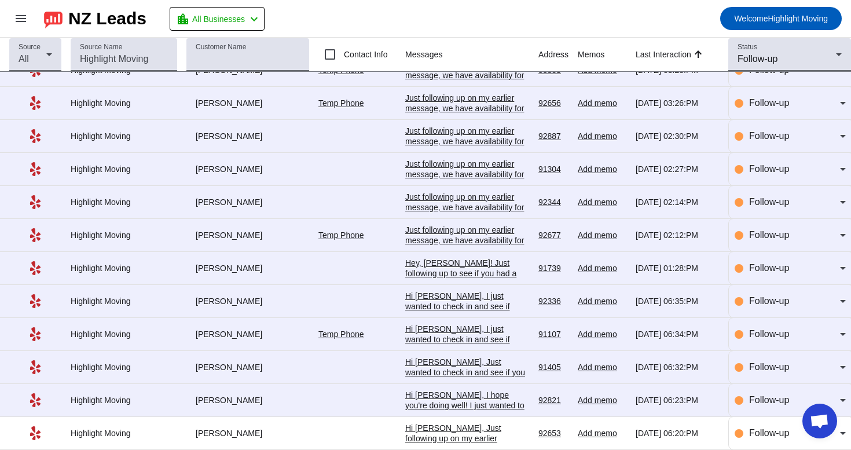
scroll to position [193, 0]
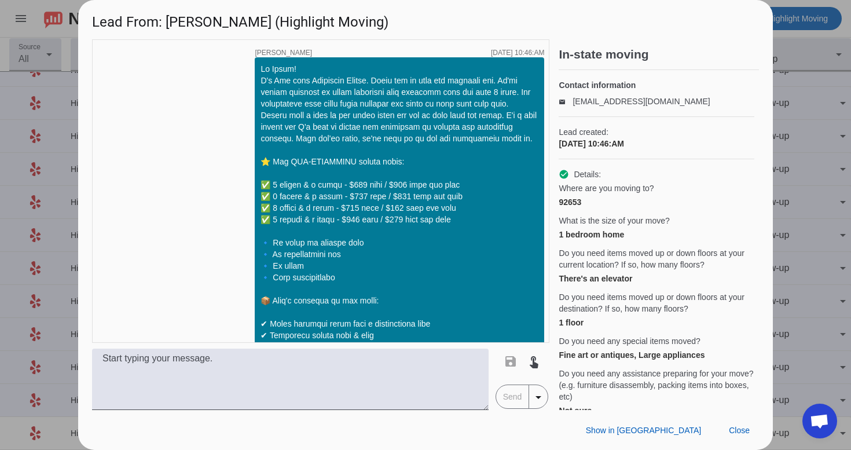
scroll to position [1027, 0]
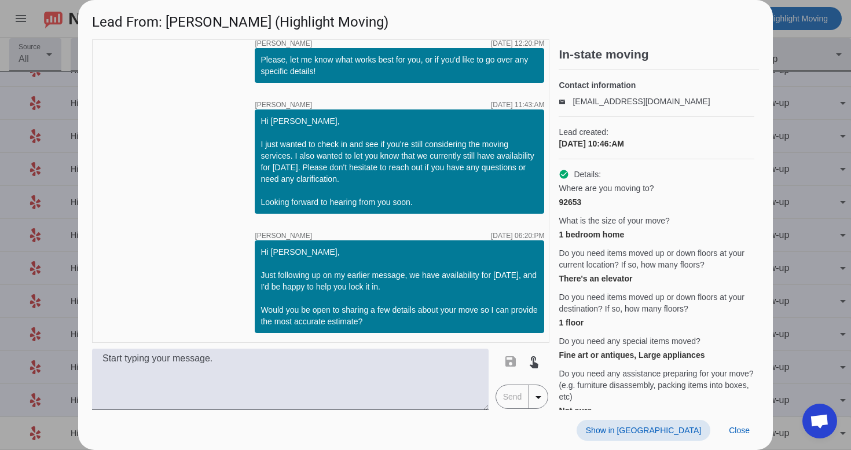
click at [672, 423] on span at bounding box center [644, 430] width 134 height 21
click at [733, 434] on span "Close" at bounding box center [739, 430] width 21 height 9
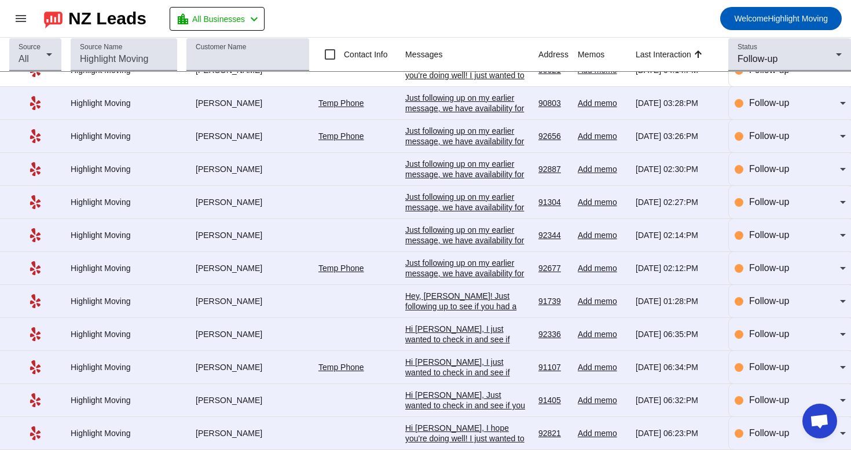
scroll to position [193, 0]
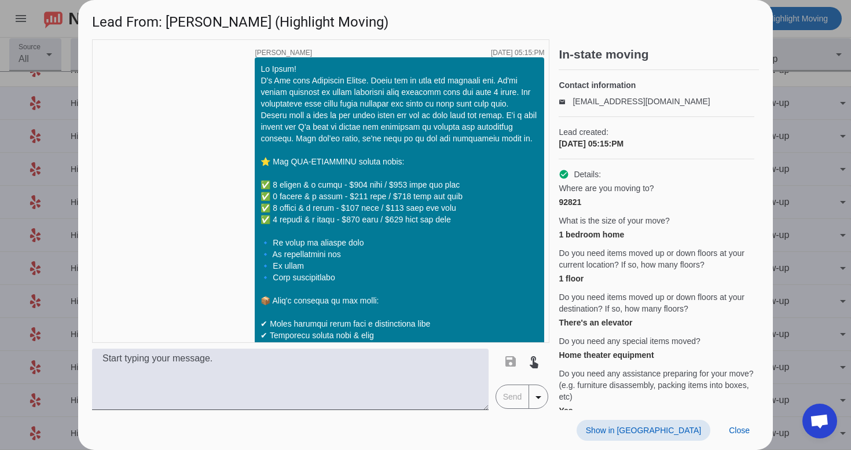
scroll to position [1921, 0]
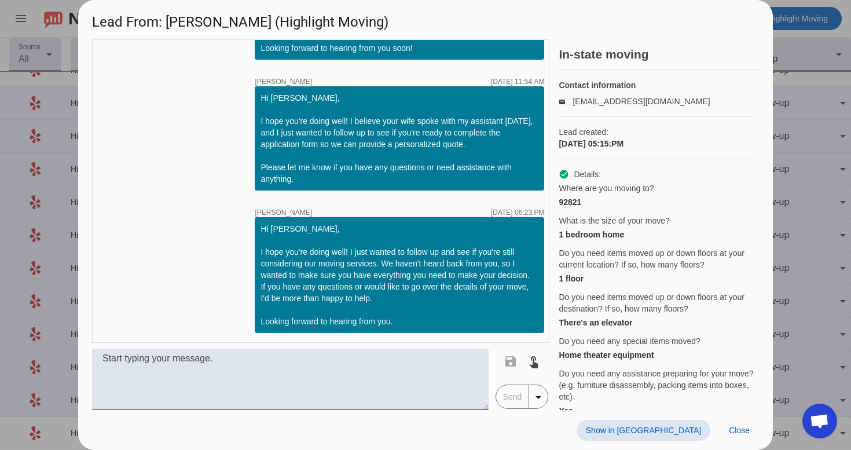
click at [672, 429] on span "Show in [GEOGRAPHIC_DATA]" at bounding box center [643, 430] width 115 height 9
click at [748, 437] on span at bounding box center [739, 430] width 39 height 21
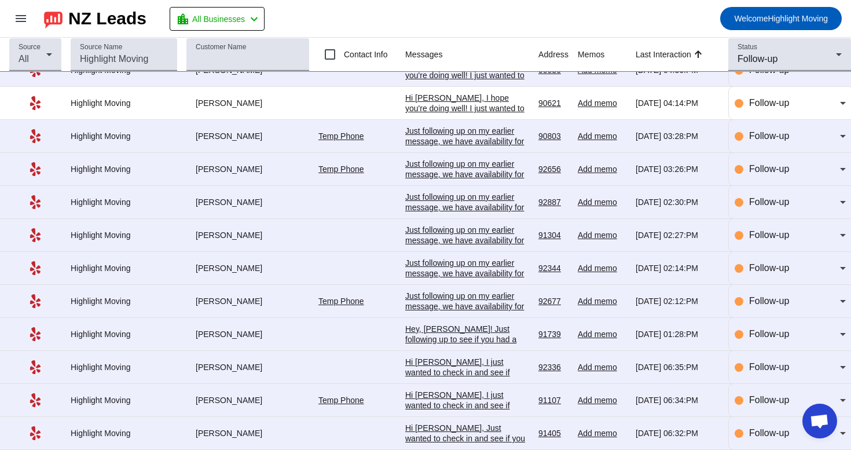
scroll to position [193, 0]
click at [500, 431] on div "Hi [PERSON_NAME], Just wanted to check in and see if you had any questions abou…" at bounding box center [467, 454] width 124 height 63
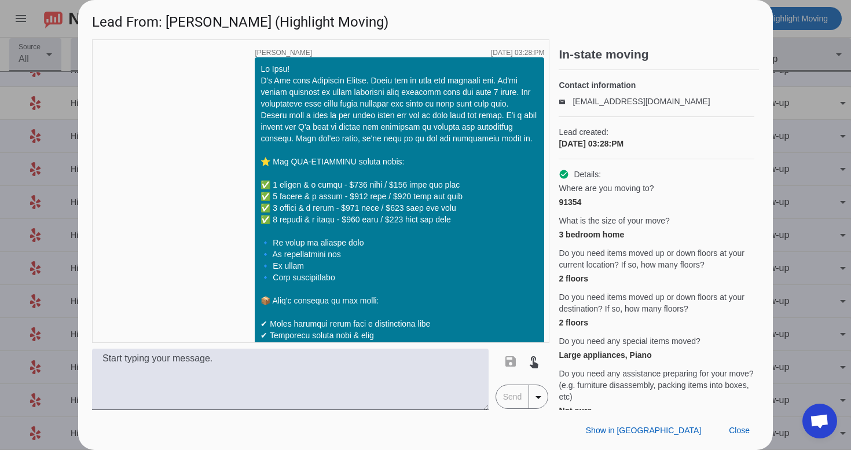
scroll to position [981, 0]
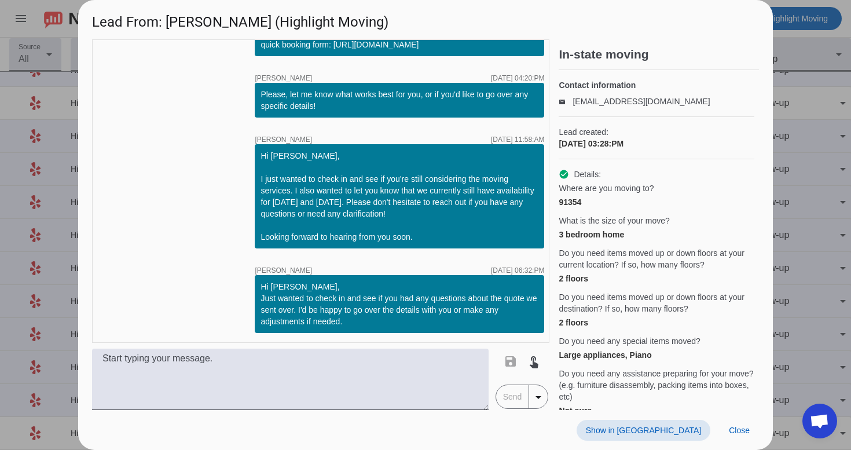
click at [665, 429] on span "Show in [GEOGRAPHIC_DATA]" at bounding box center [643, 430] width 115 height 9
click at [742, 431] on span "Close" at bounding box center [739, 430] width 21 height 9
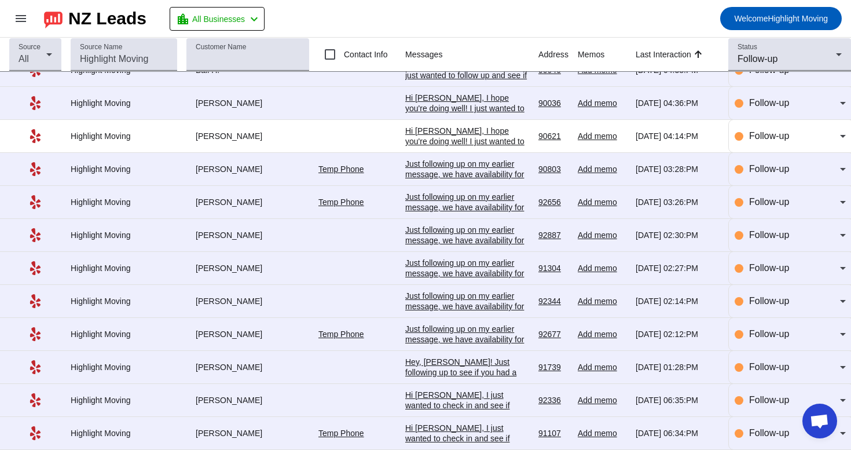
scroll to position [193, 0]
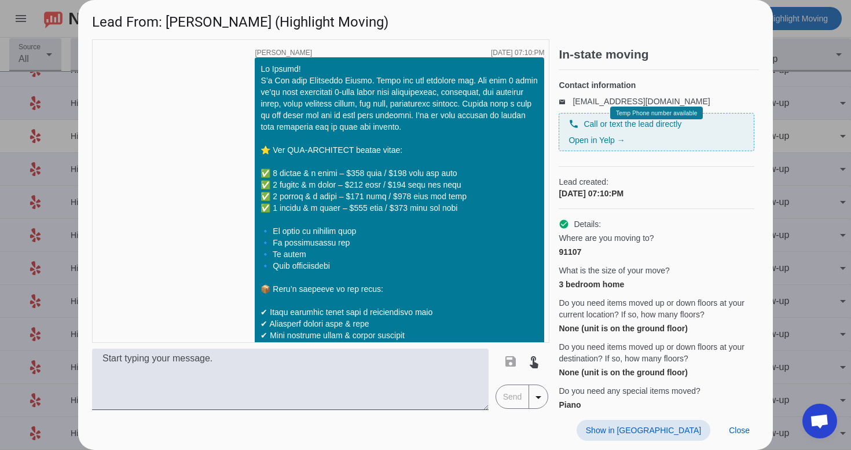
scroll to position [769, 0]
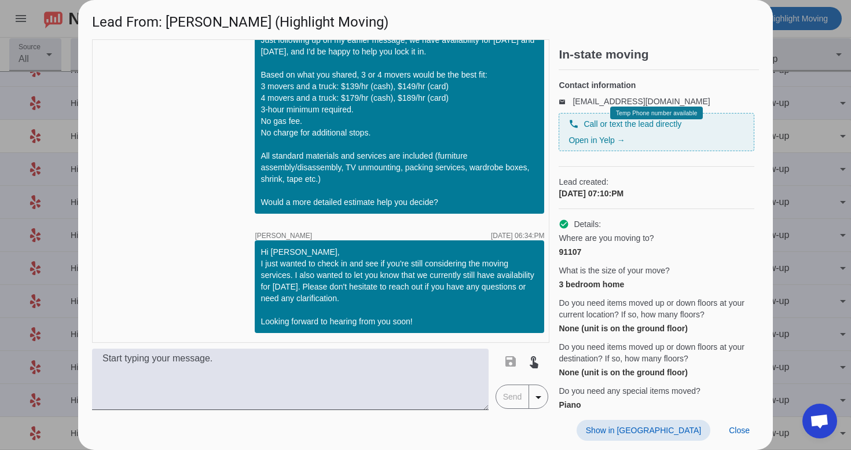
click at [694, 433] on span "Show in [GEOGRAPHIC_DATA]" at bounding box center [643, 430] width 115 height 9
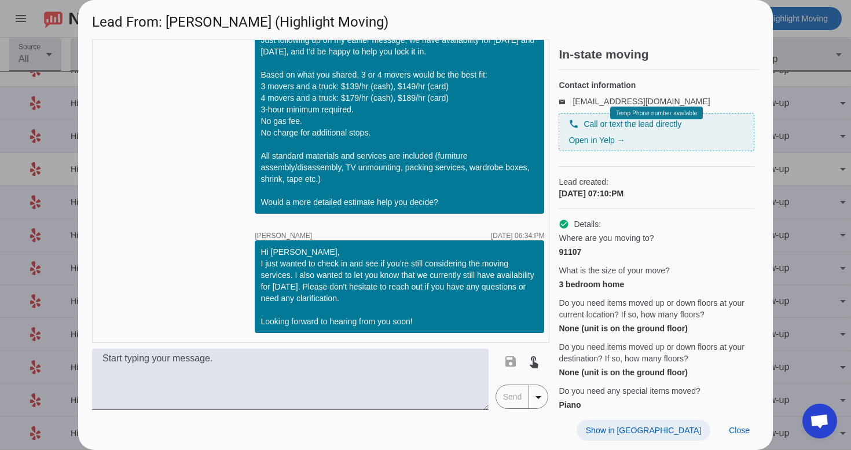
scroll to position [911, 0]
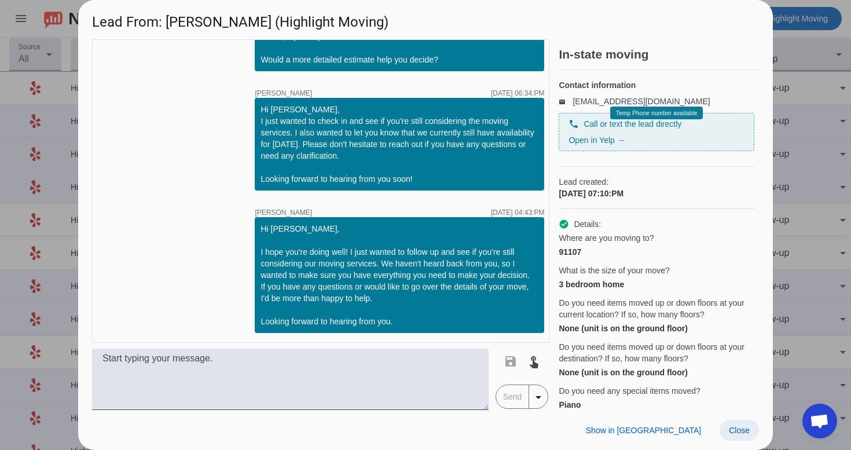
click at [735, 429] on span "Close" at bounding box center [739, 430] width 21 height 9
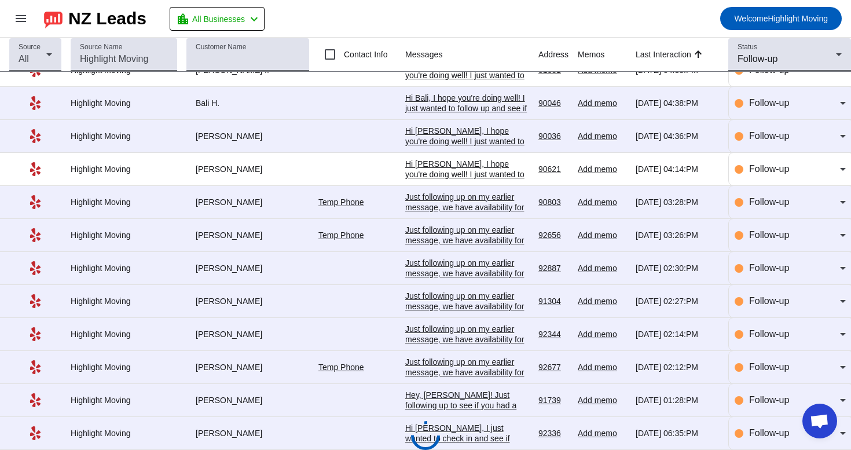
scroll to position [193, 0]
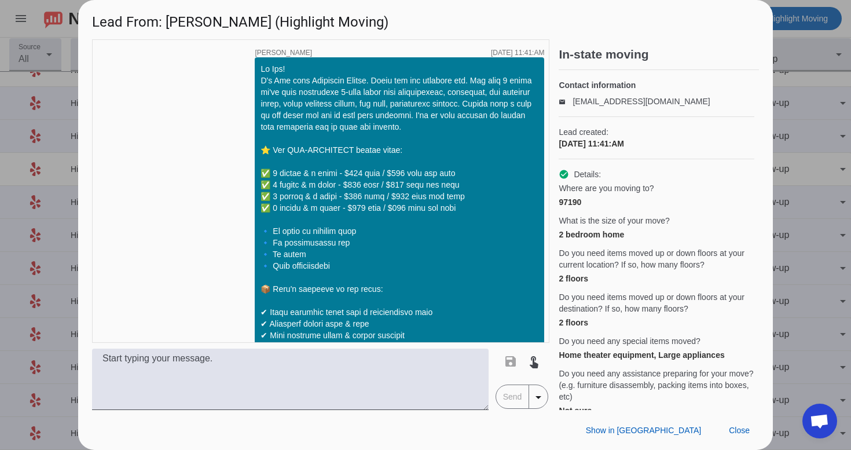
scroll to position [658, 0]
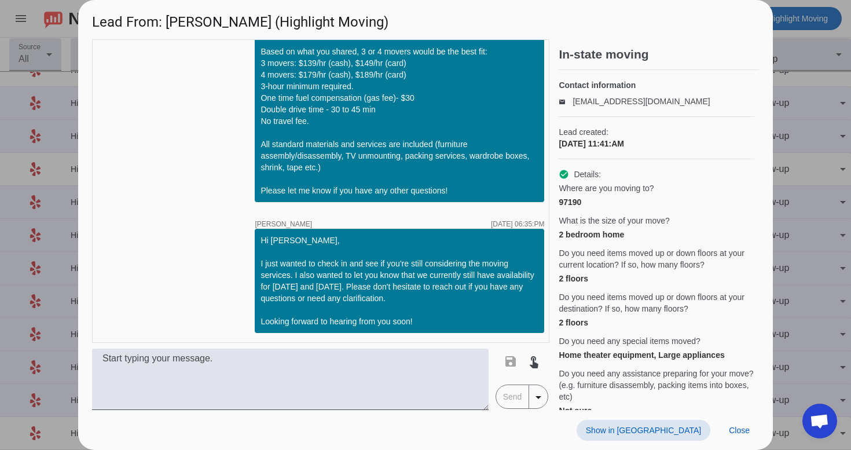
click at [672, 429] on span "Show in [GEOGRAPHIC_DATA]" at bounding box center [643, 430] width 115 height 9
click at [741, 439] on span at bounding box center [739, 430] width 39 height 21
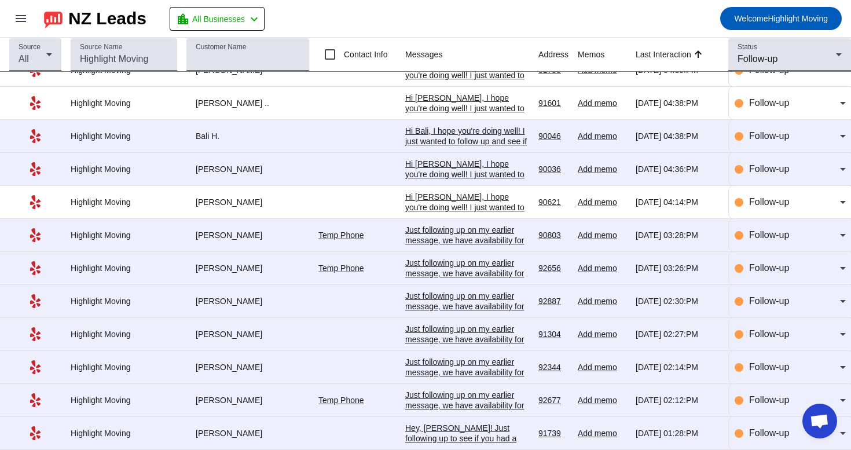
scroll to position [193, 0]
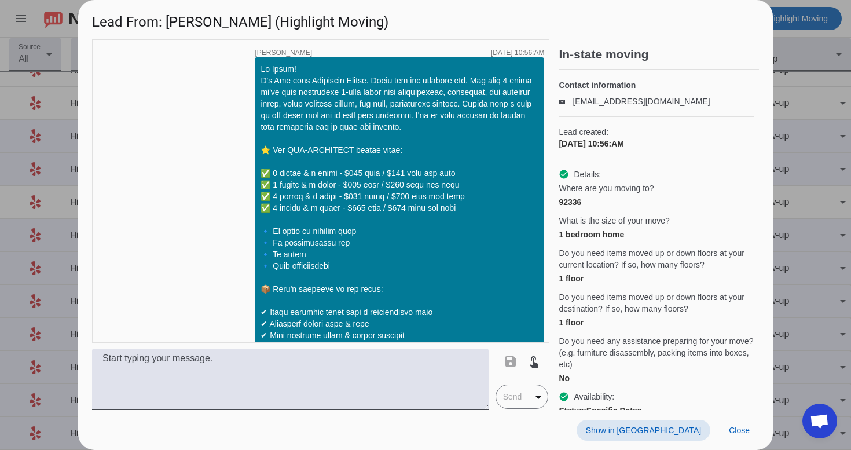
scroll to position [554, 0]
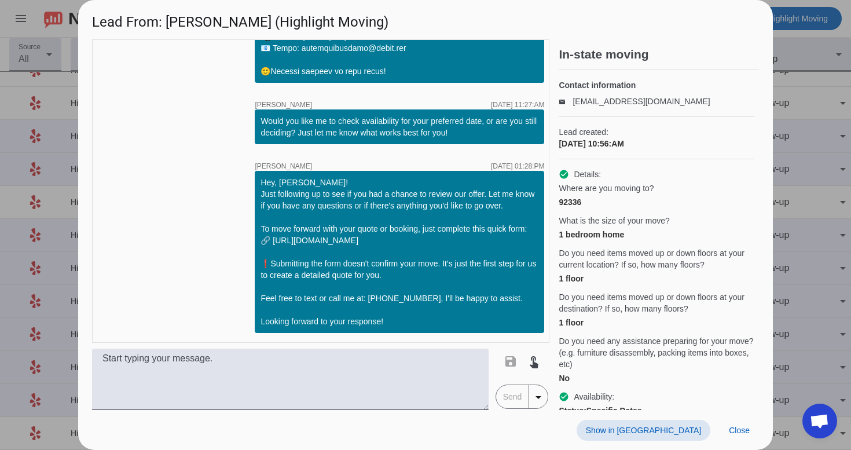
click at [694, 426] on span "Show in [GEOGRAPHIC_DATA]" at bounding box center [643, 430] width 115 height 9
click at [733, 433] on span "Close" at bounding box center [739, 430] width 21 height 9
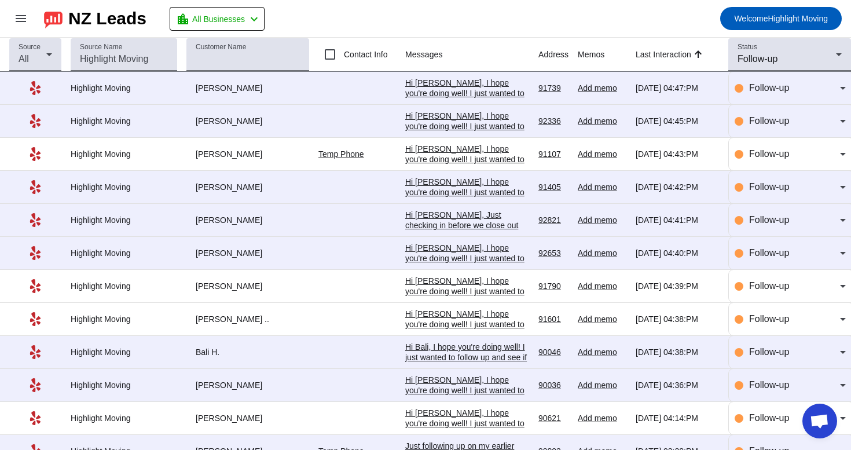
scroll to position [0, 0]
